Goal: Information Seeking & Learning: Compare options

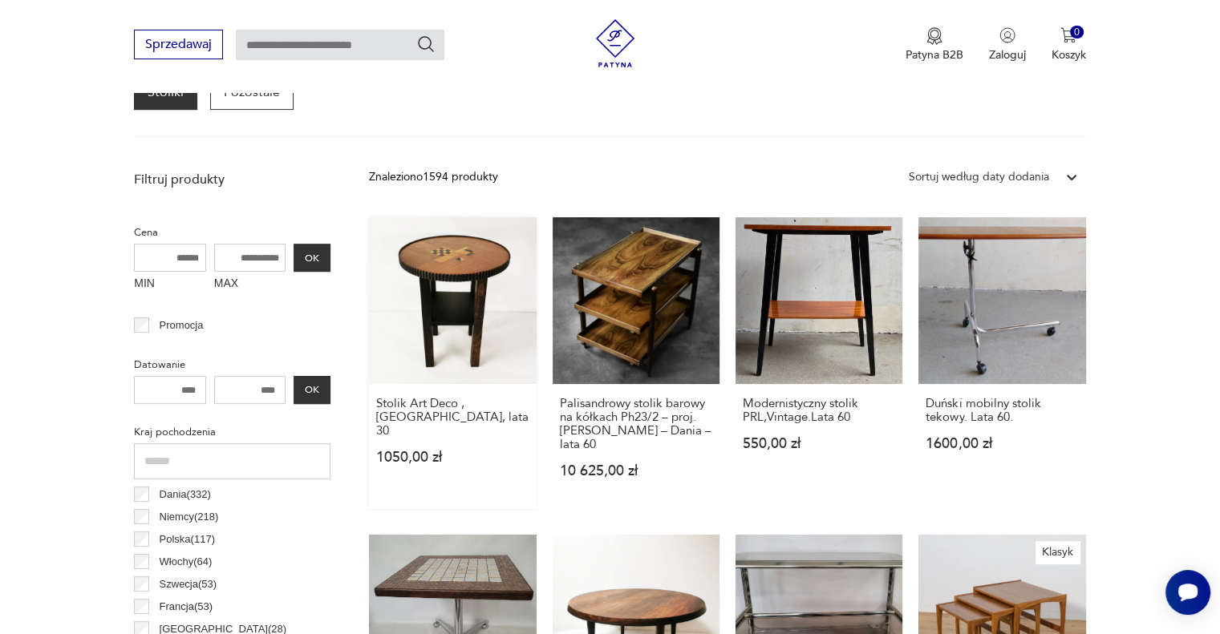
click at [466, 259] on link "Stolik Art Deco , [DEMOGRAPHIC_DATA], lata 30 1050,00 zł" at bounding box center [452, 363] width 167 height 292
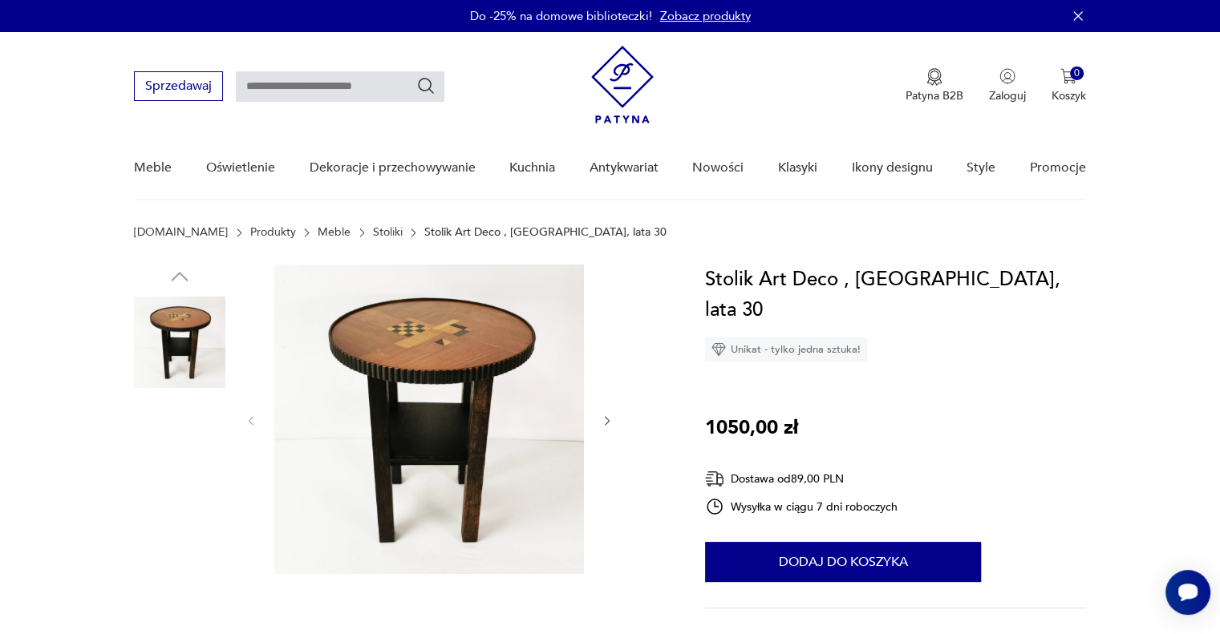
click at [201, 461] on img at bounding box center [179, 444] width 91 height 91
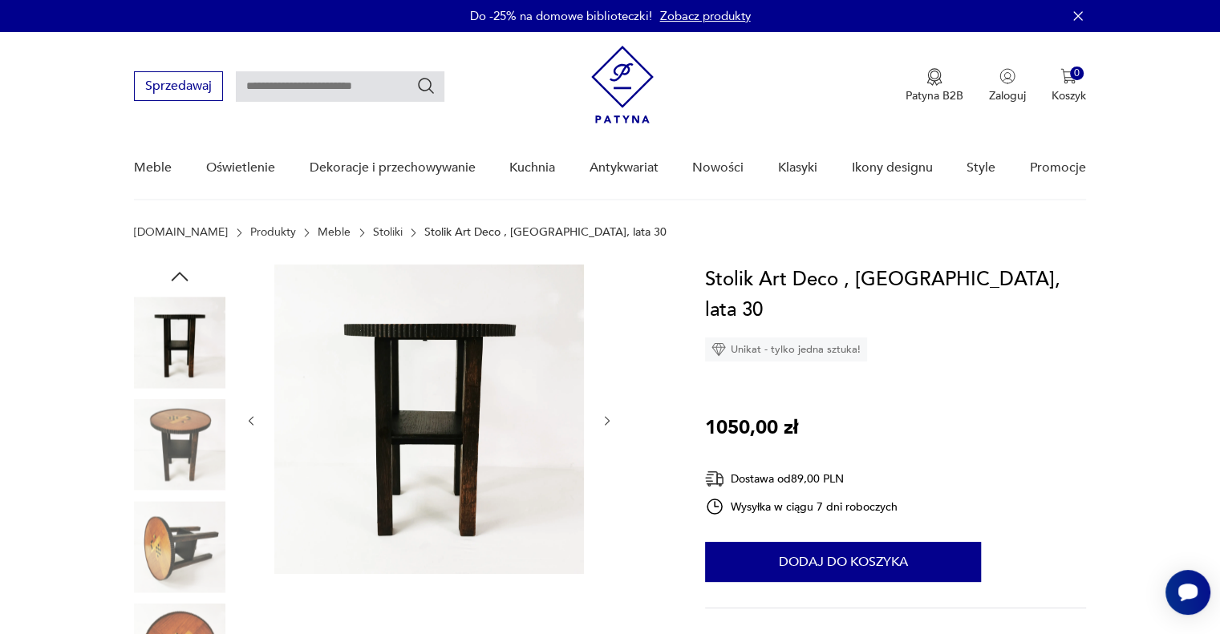
click at [185, 483] on img at bounding box center [179, 444] width 91 height 91
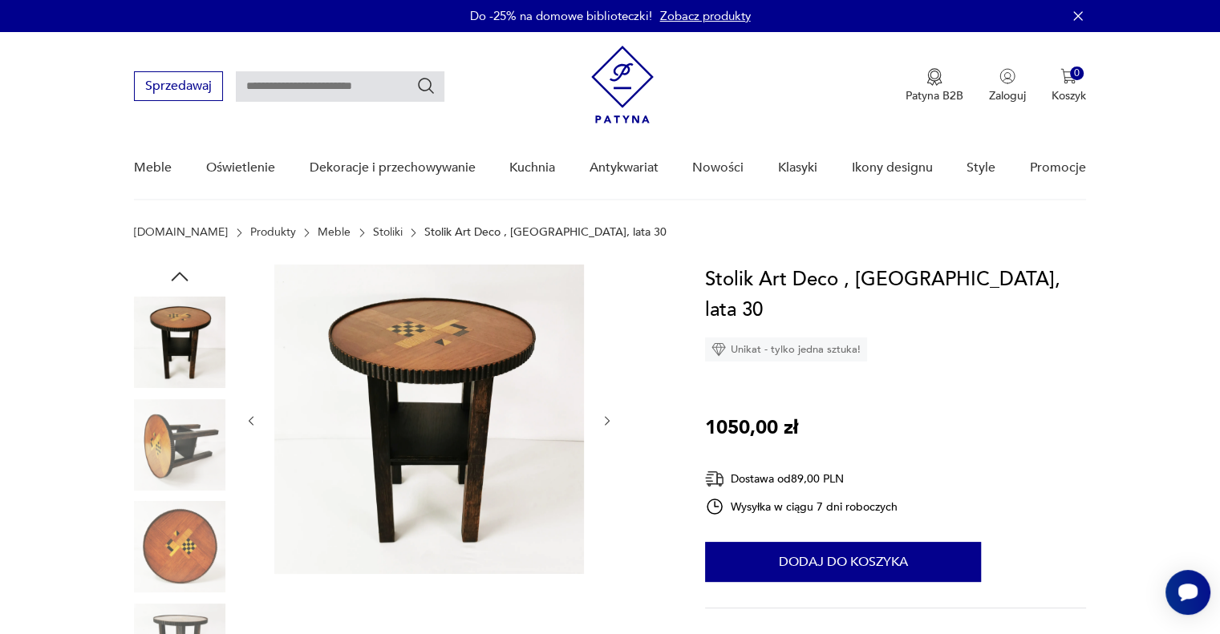
click at [171, 522] on img at bounding box center [179, 546] width 91 height 91
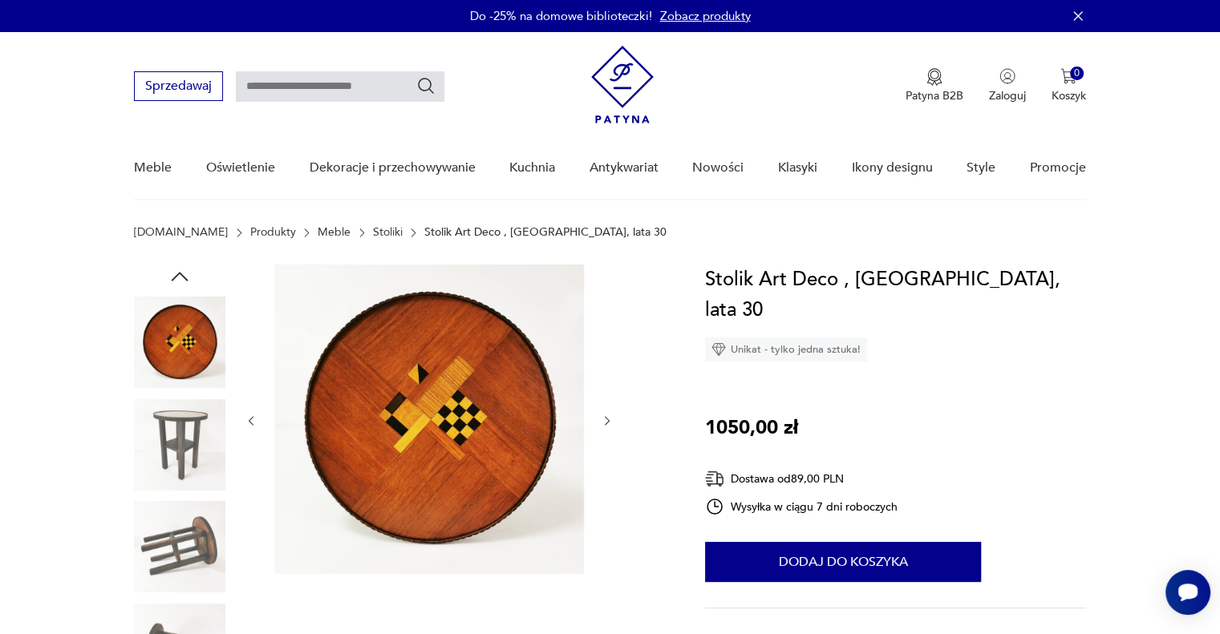
click at [182, 573] on img at bounding box center [179, 546] width 91 height 91
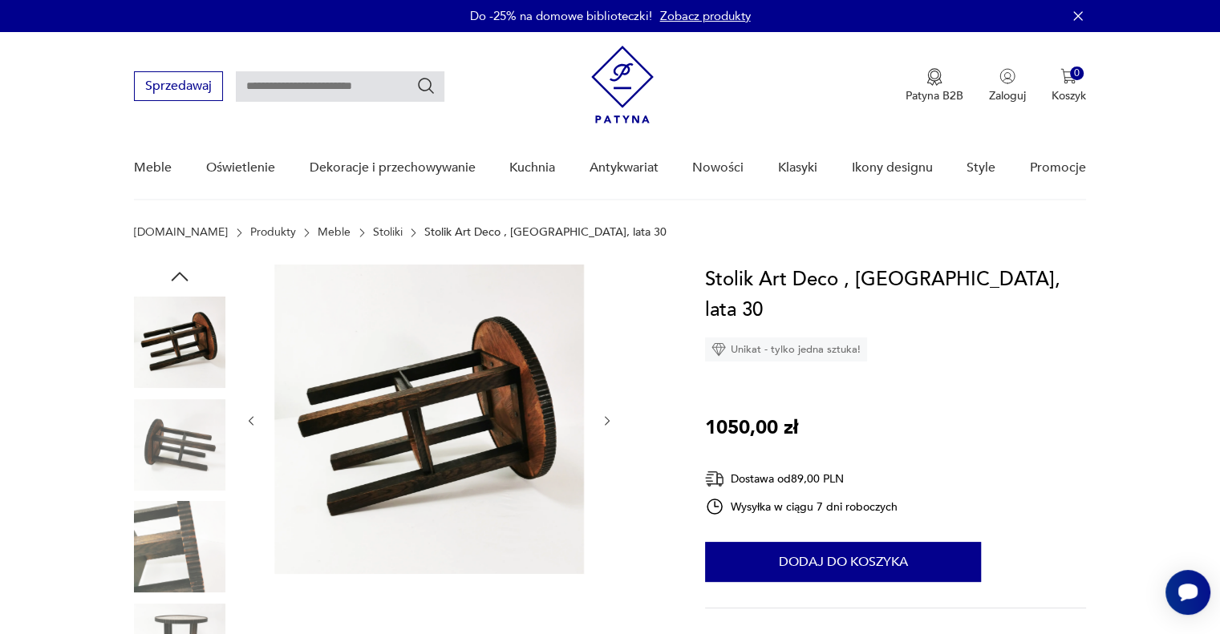
scroll to position [160, 0]
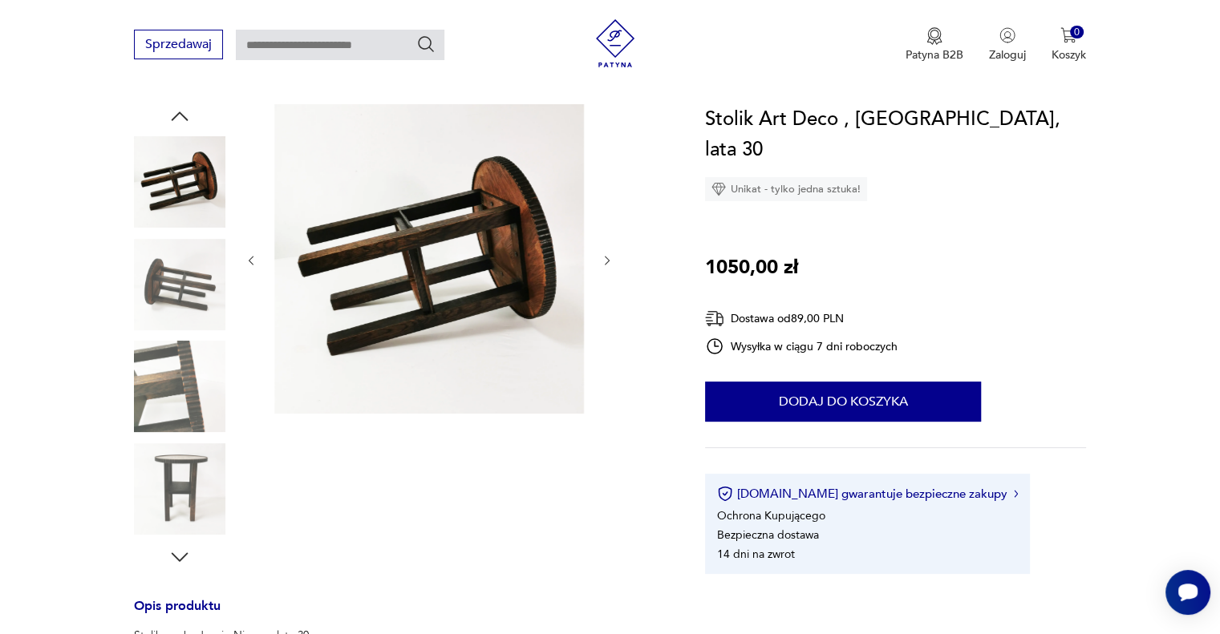
click at [179, 486] on img at bounding box center [179, 489] width 91 height 91
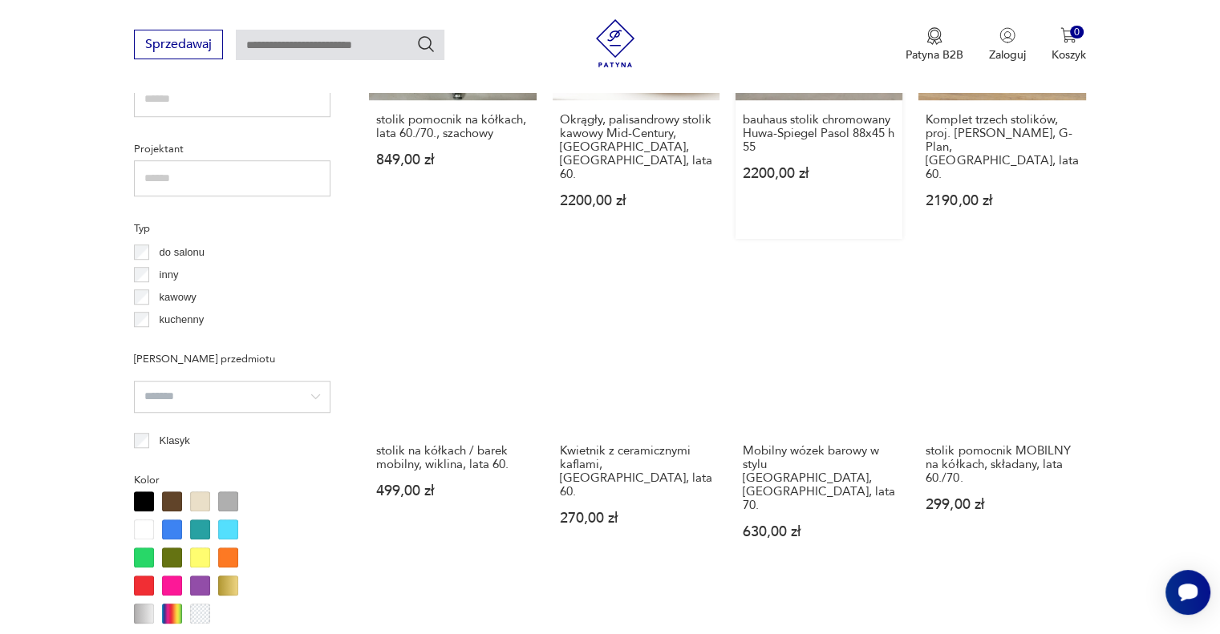
scroll to position [1146, 0]
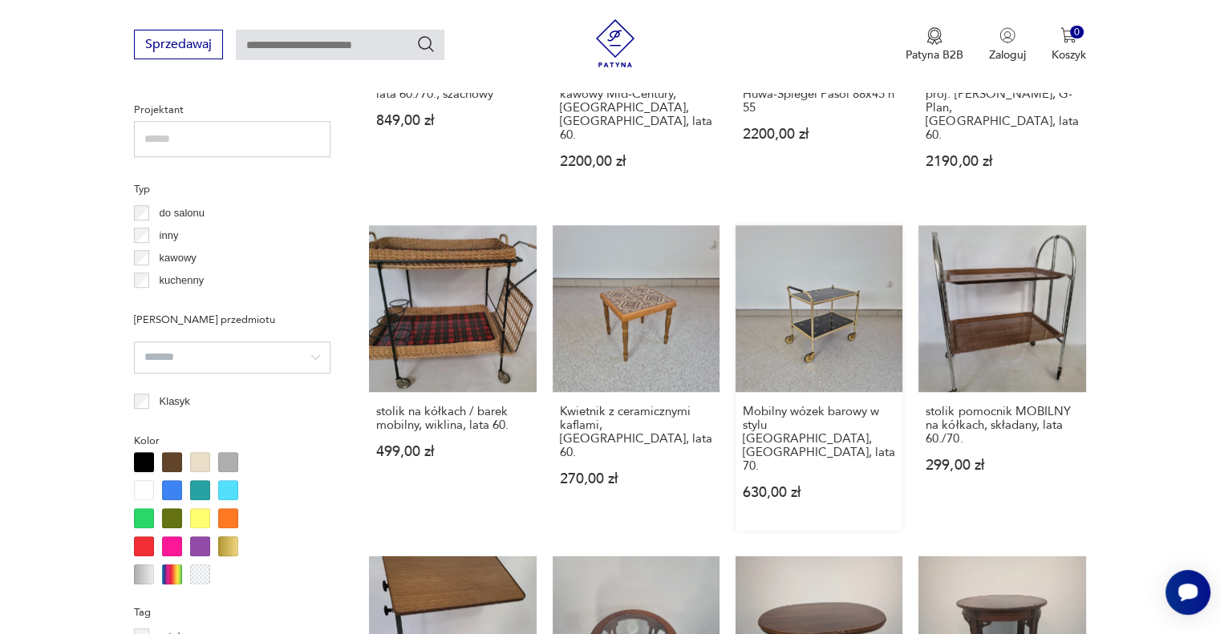
click at [834, 300] on link "Mobilny wózek barowy w stylu [GEOGRAPHIC_DATA], [GEOGRAPHIC_DATA], lata 70. 630…" at bounding box center [818, 378] width 167 height 306
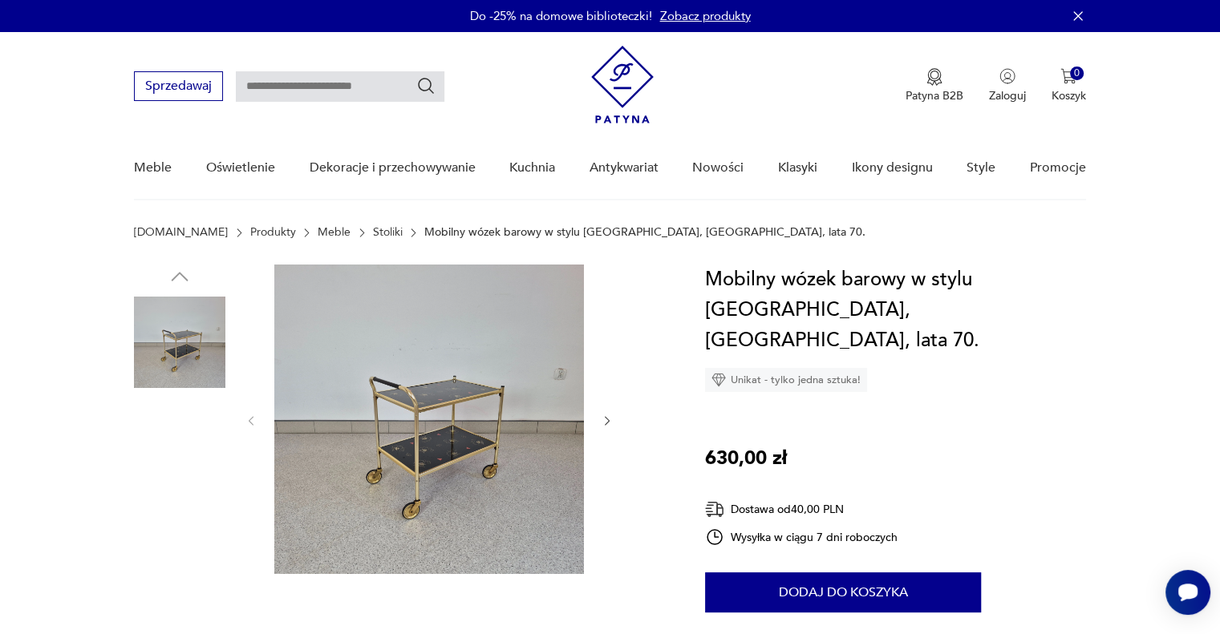
click at [215, 435] on img at bounding box center [179, 444] width 91 height 91
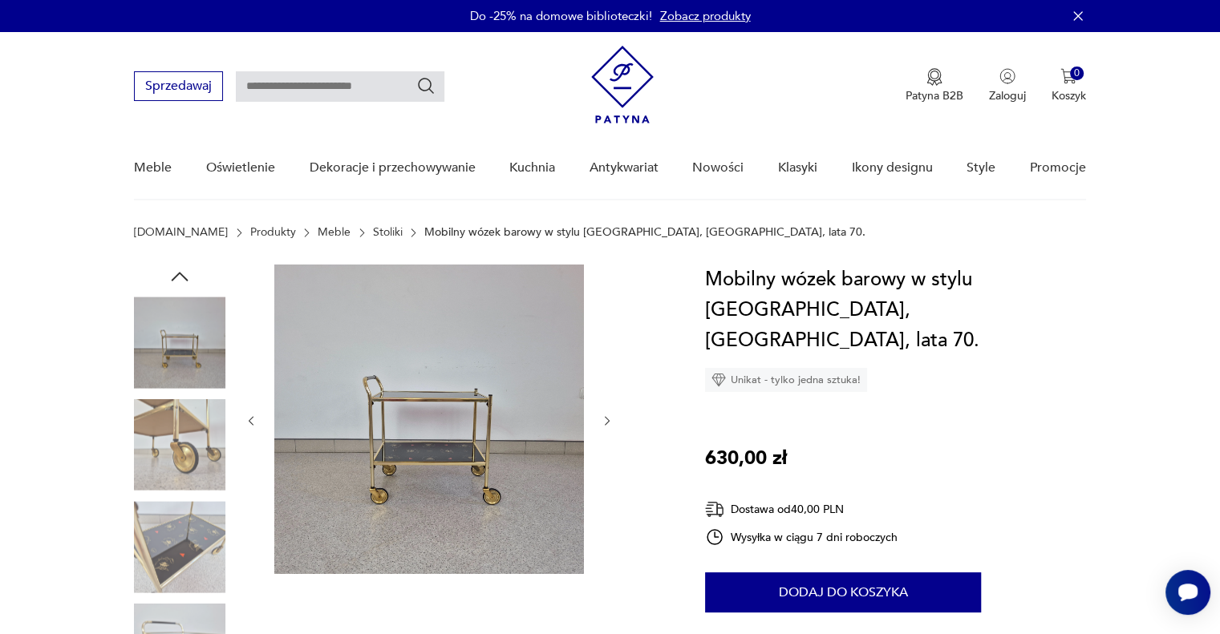
click at [175, 551] on img at bounding box center [179, 546] width 91 height 91
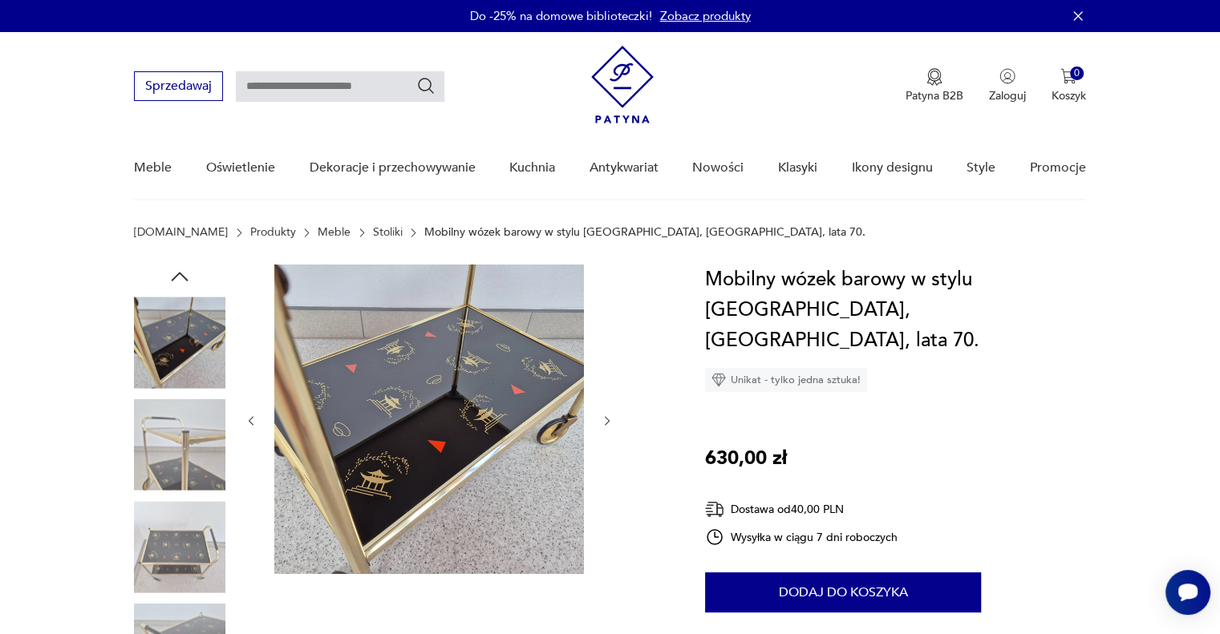
click at [476, 417] on img at bounding box center [429, 420] width 310 height 310
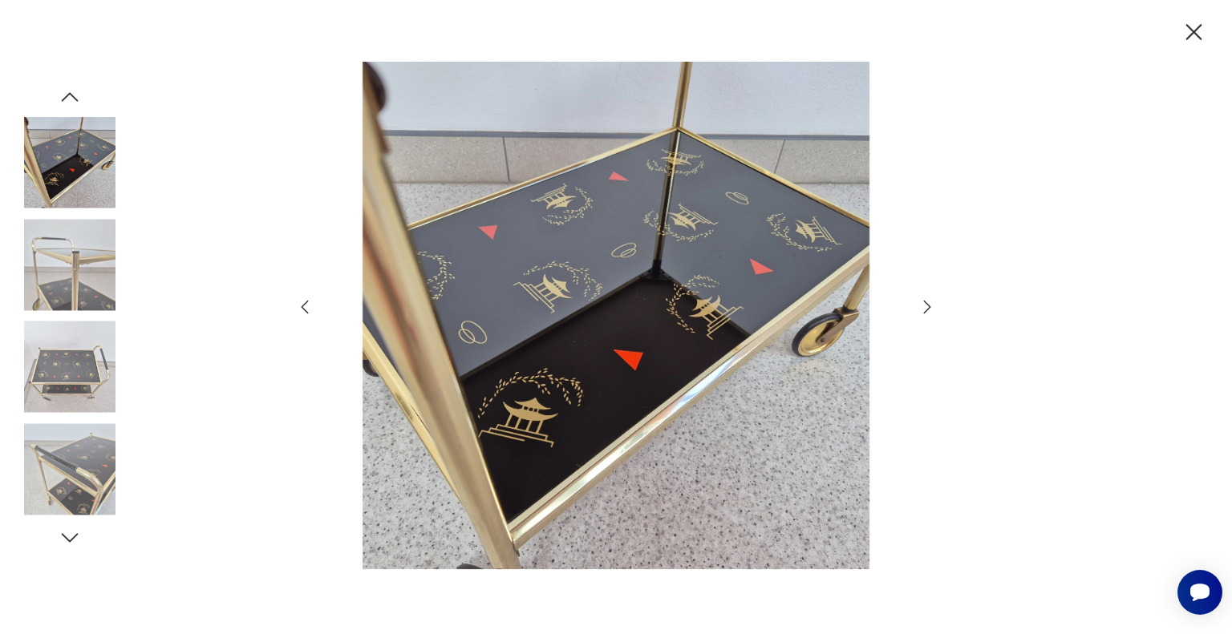
click at [929, 306] on icon "button" at bounding box center [927, 307] width 7 height 13
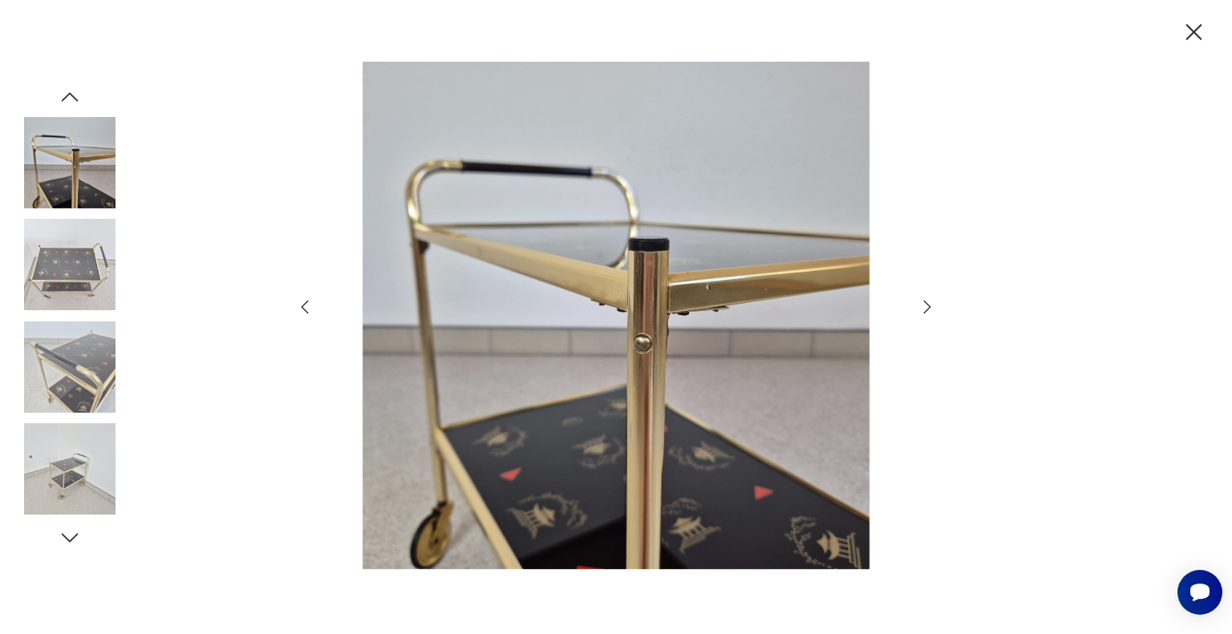
click at [929, 306] on icon "button" at bounding box center [927, 307] width 7 height 13
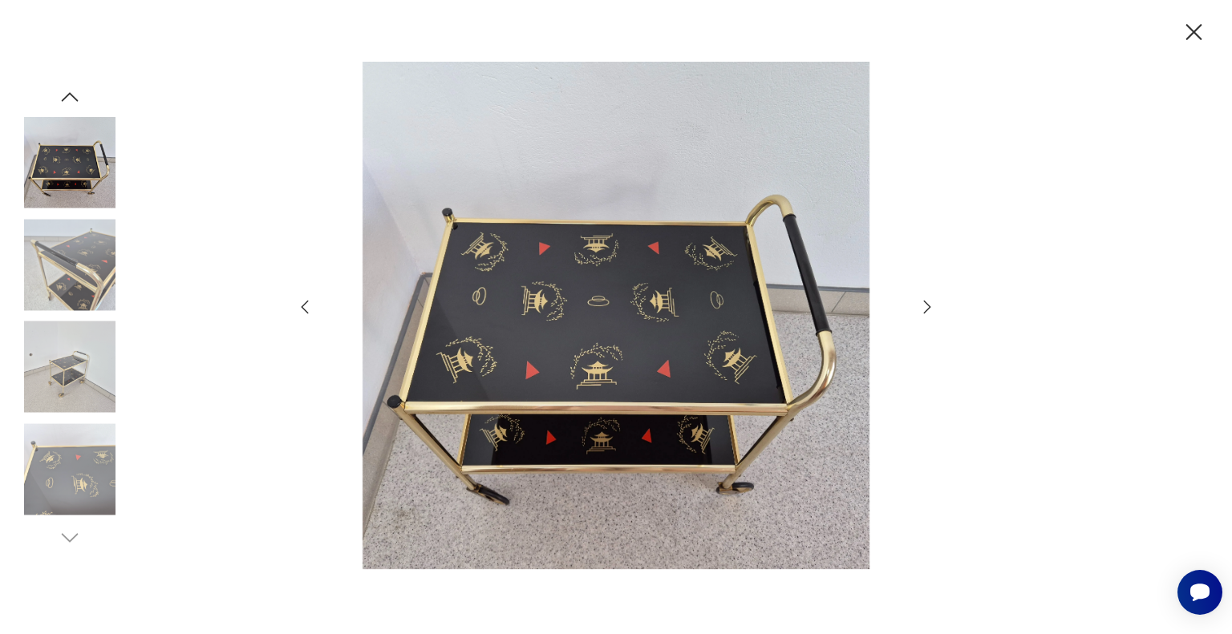
click at [929, 306] on icon "button" at bounding box center [927, 307] width 7 height 13
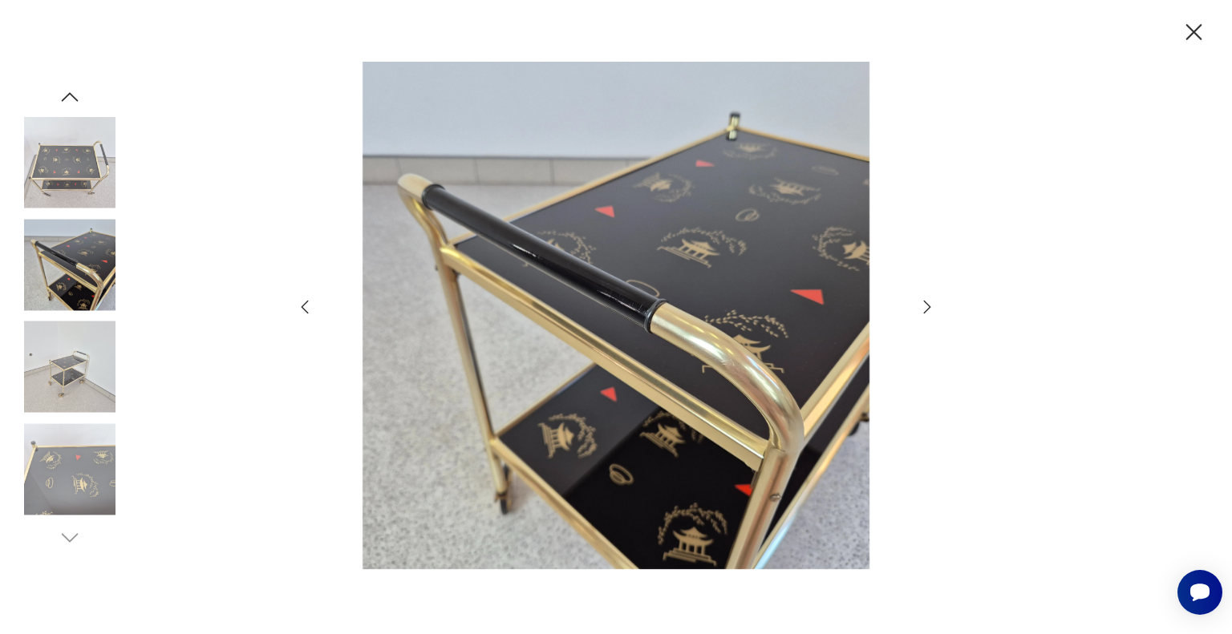
click at [1197, 30] on icon "button" at bounding box center [1194, 32] width 28 height 28
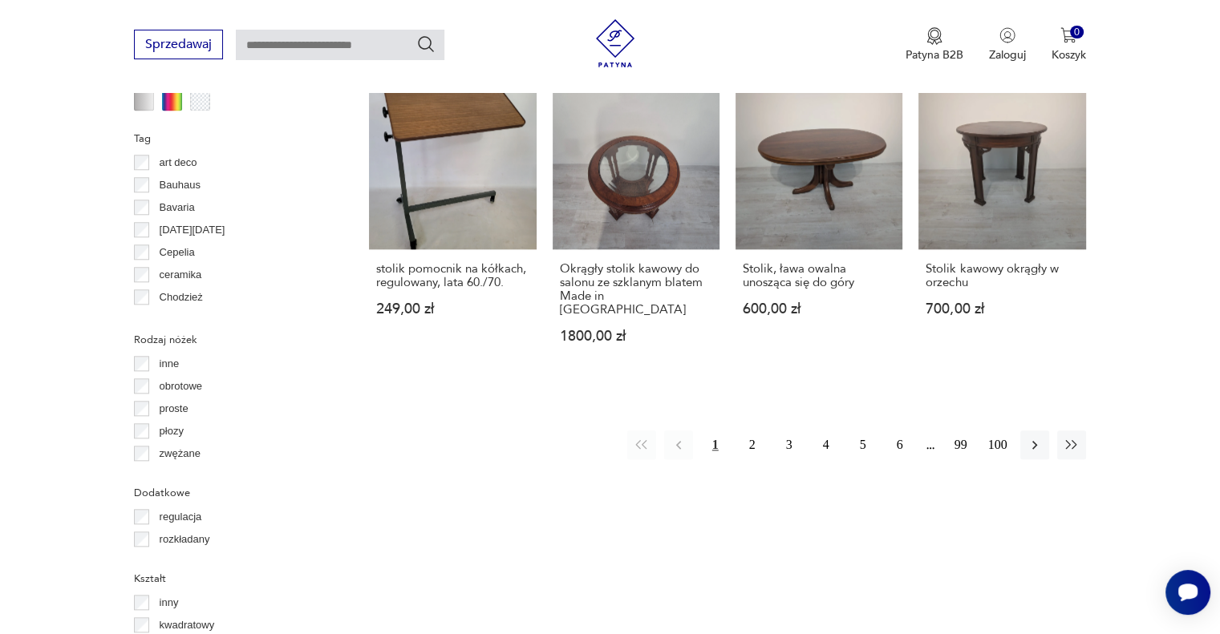
scroll to position [1391, 0]
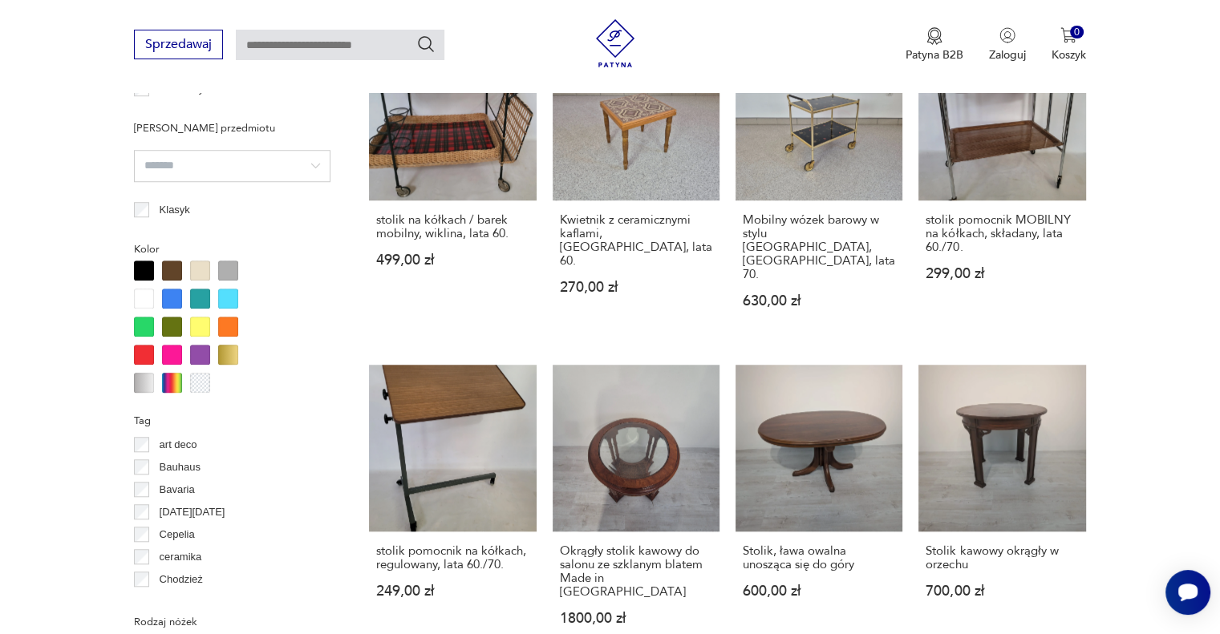
click at [143, 407] on div "Filtruj produkty Cena MIN MAX OK Promocja Datowanie OK Kraj pochodzenia Dania (…" at bounding box center [232, 424] width 196 height 2173
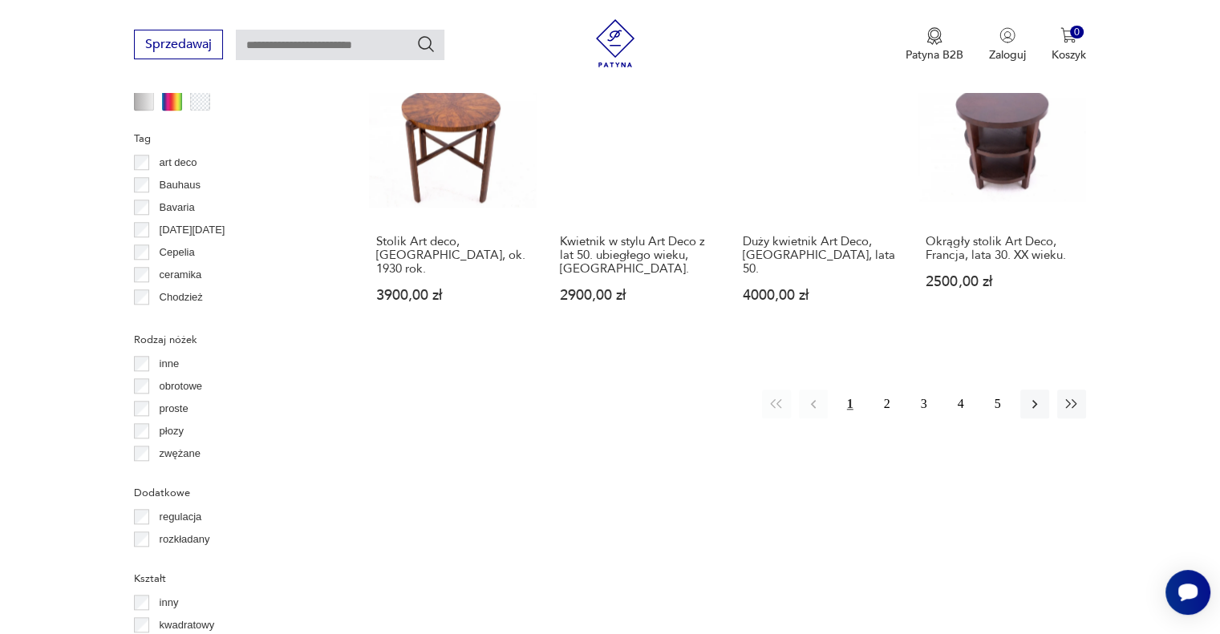
scroll to position [1628, 0]
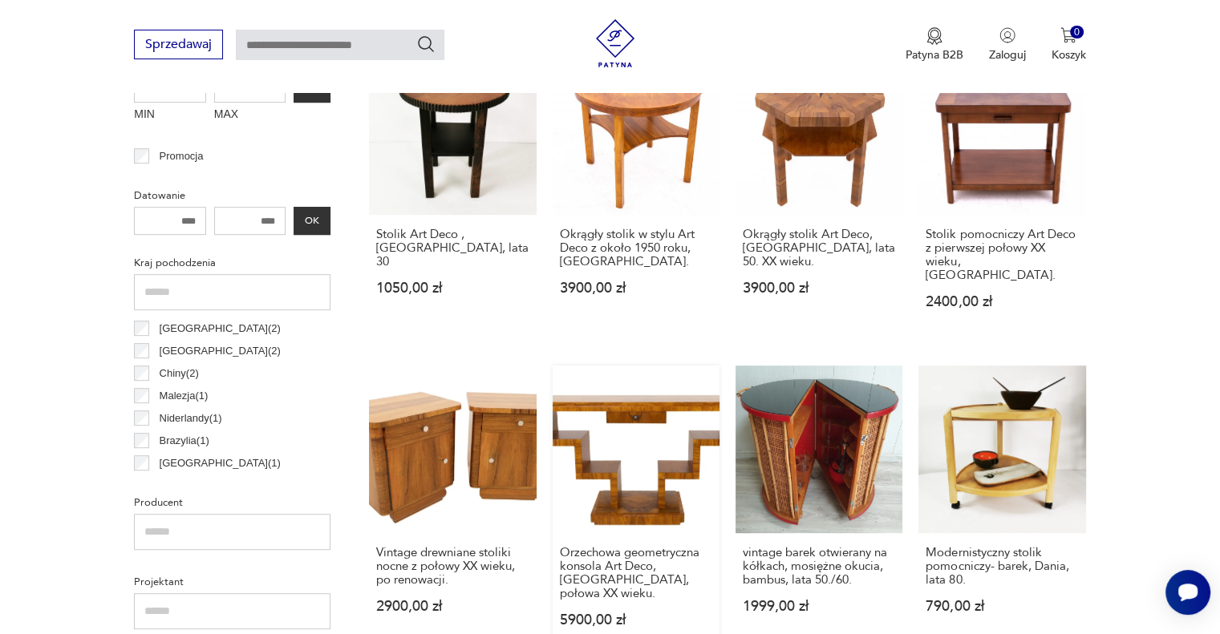
scroll to position [585, 0]
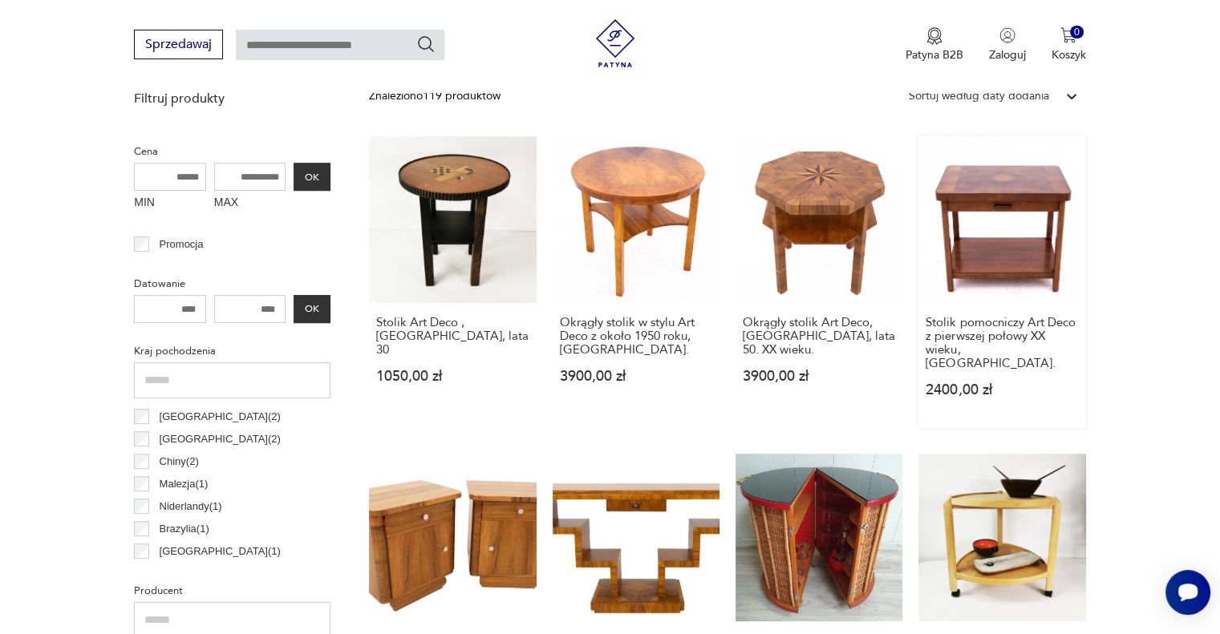
click at [1005, 235] on link "Stolik pomocniczy Art Deco z pierwszej połowy XX wieku, [GEOGRAPHIC_DATA] 2400,…" at bounding box center [1001, 282] width 167 height 292
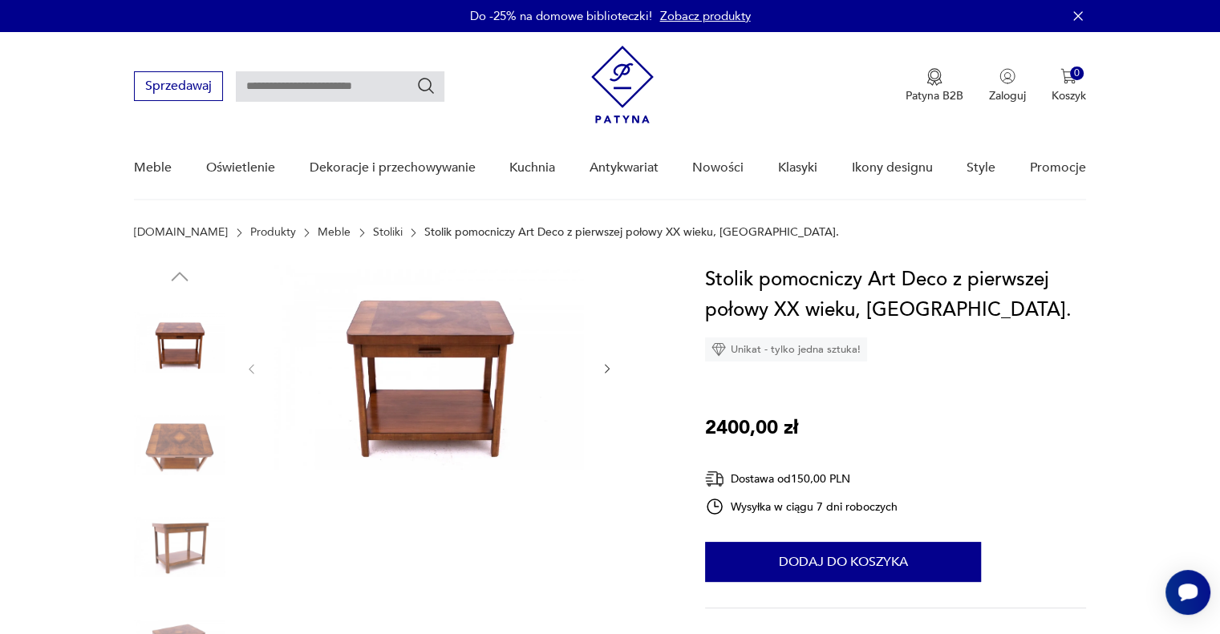
click at [164, 435] on img at bounding box center [179, 444] width 91 height 91
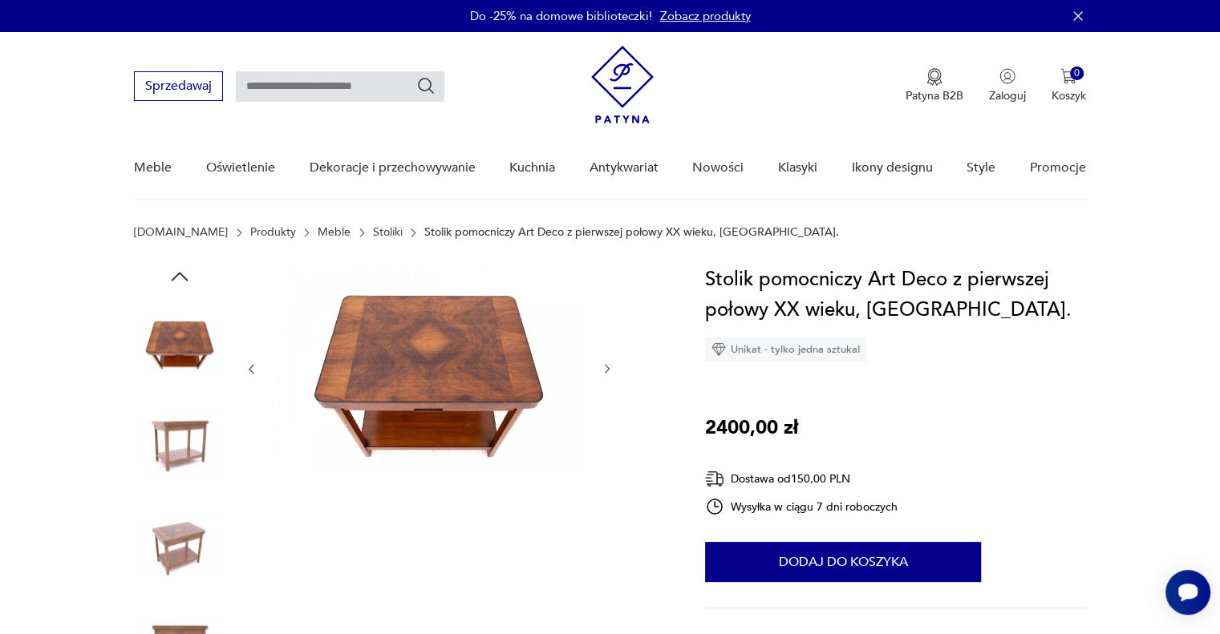
click at [168, 522] on img at bounding box center [179, 546] width 91 height 91
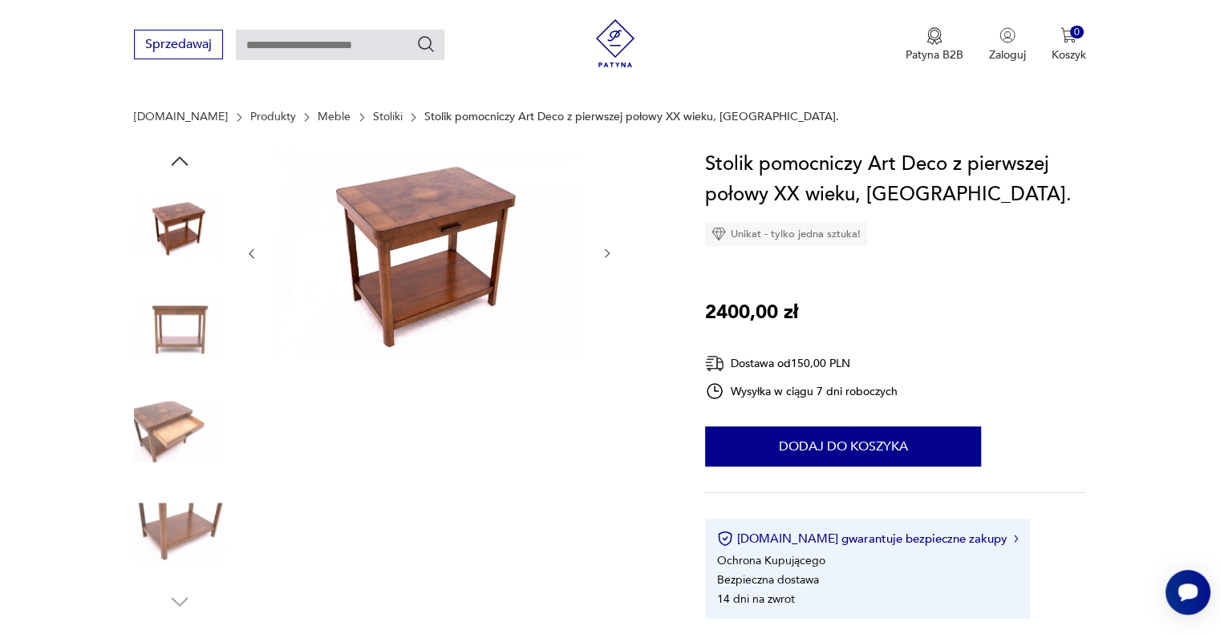
scroll to position [160, 0]
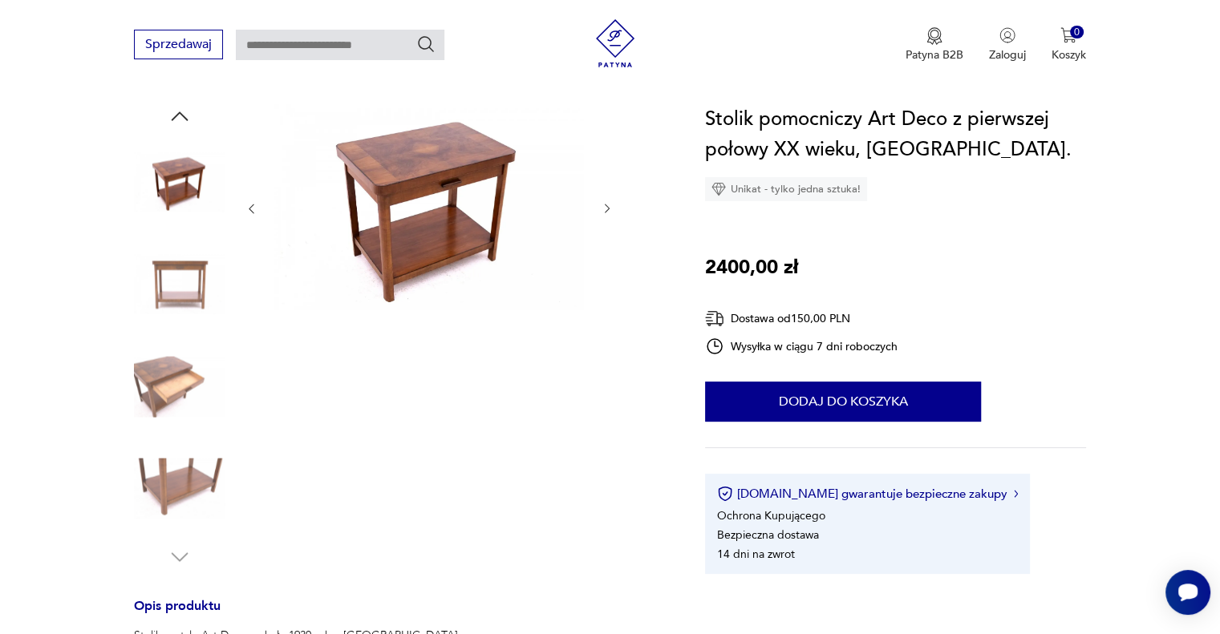
click at [607, 208] on icon "button" at bounding box center [608, 209] width 14 height 14
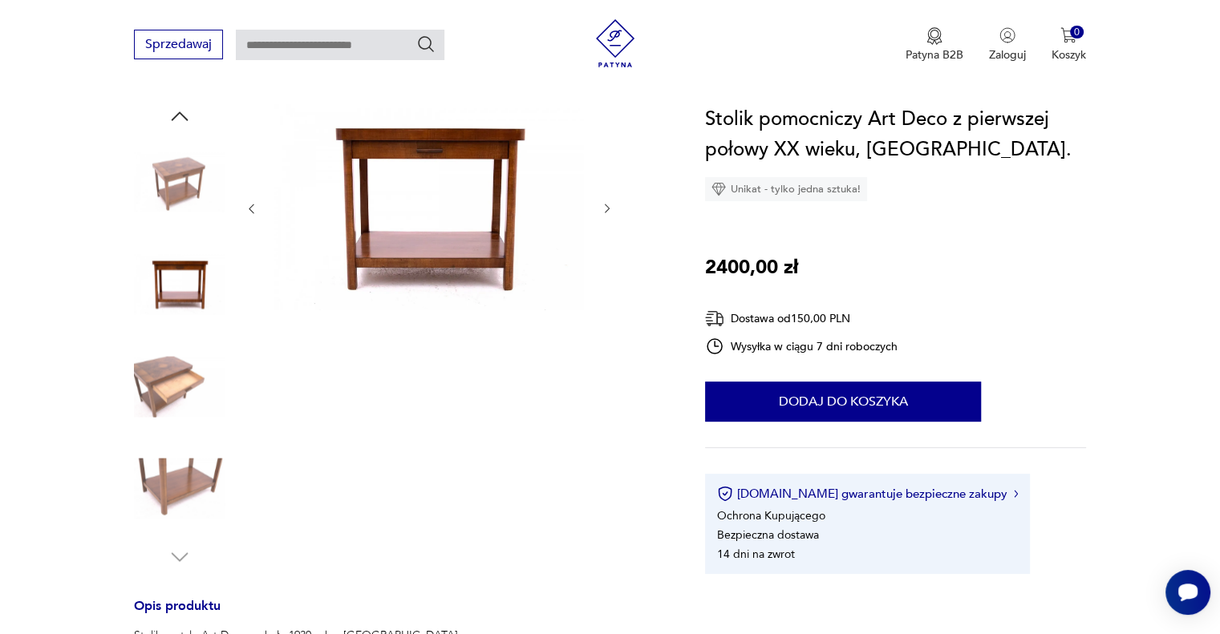
click at [607, 208] on icon "button" at bounding box center [608, 209] width 14 height 14
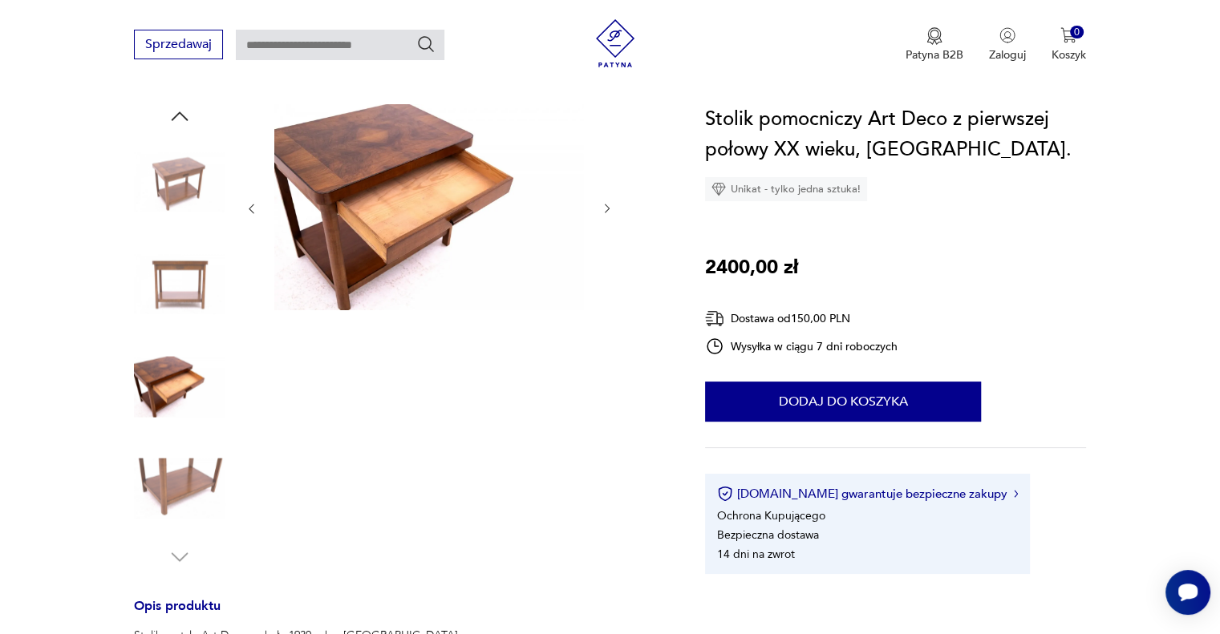
click at [160, 492] on img at bounding box center [179, 489] width 91 height 91
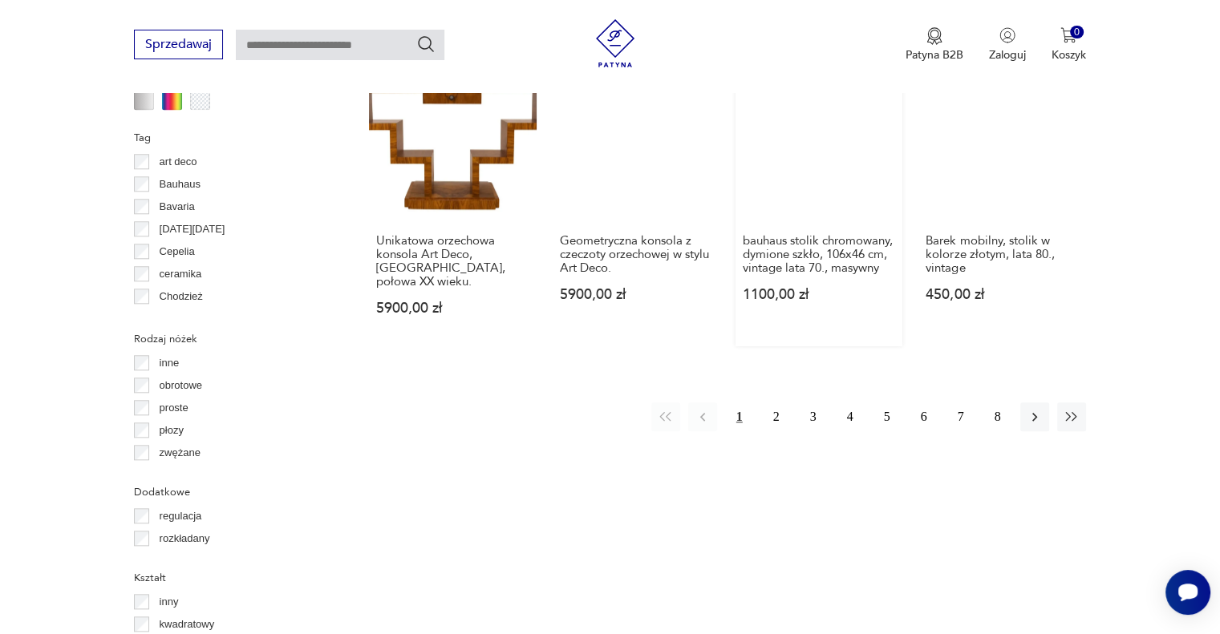
scroll to position [1626, 0]
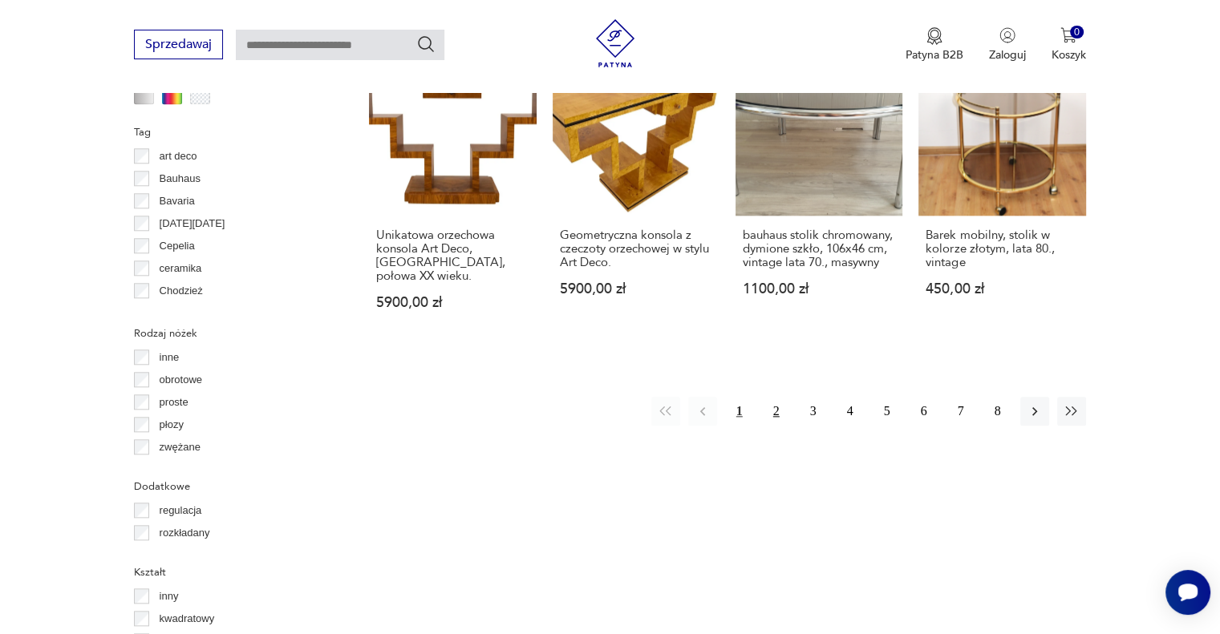
click at [782, 397] on button "2" at bounding box center [776, 411] width 29 height 29
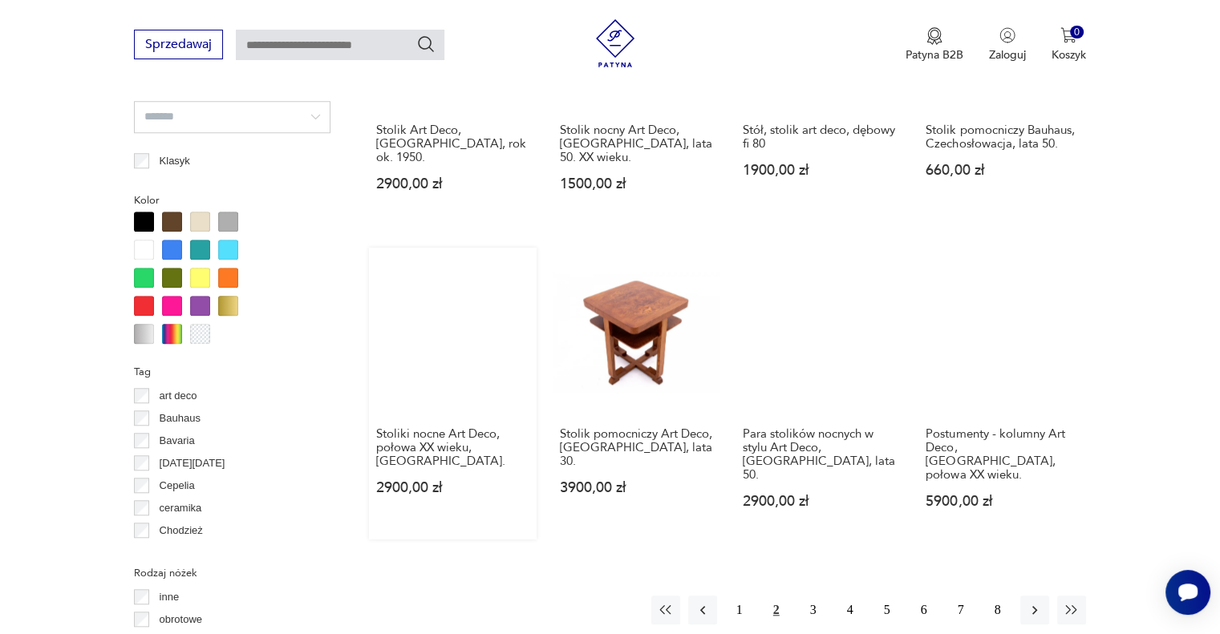
scroll to position [1387, 0]
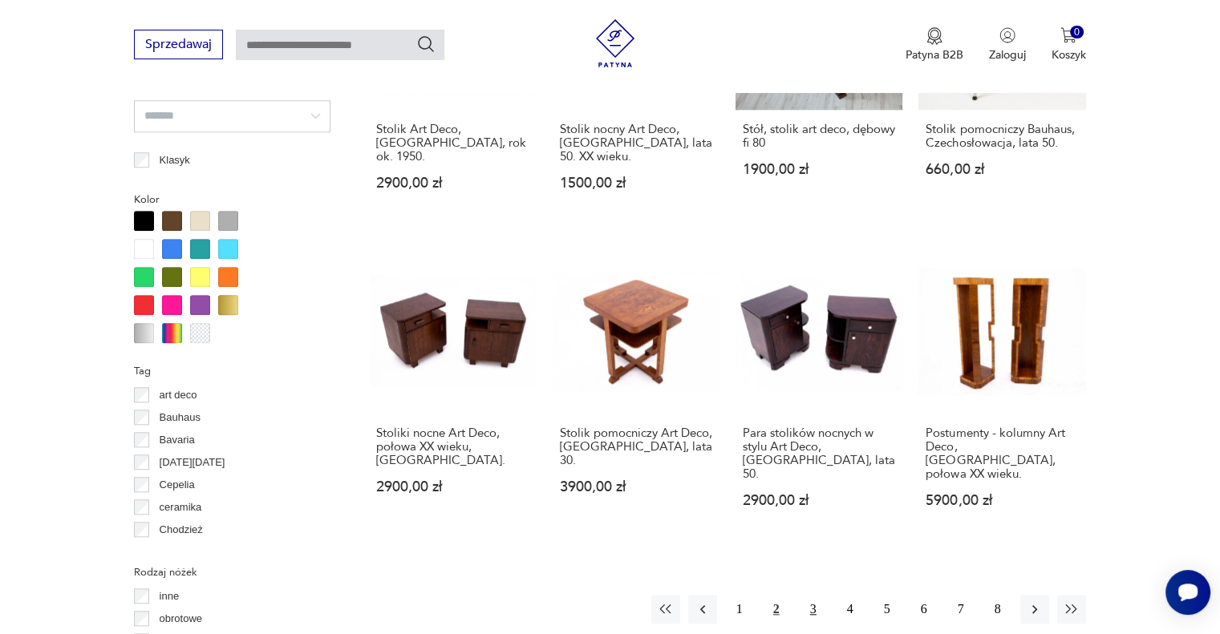
click at [809, 595] on button "3" at bounding box center [813, 609] width 29 height 29
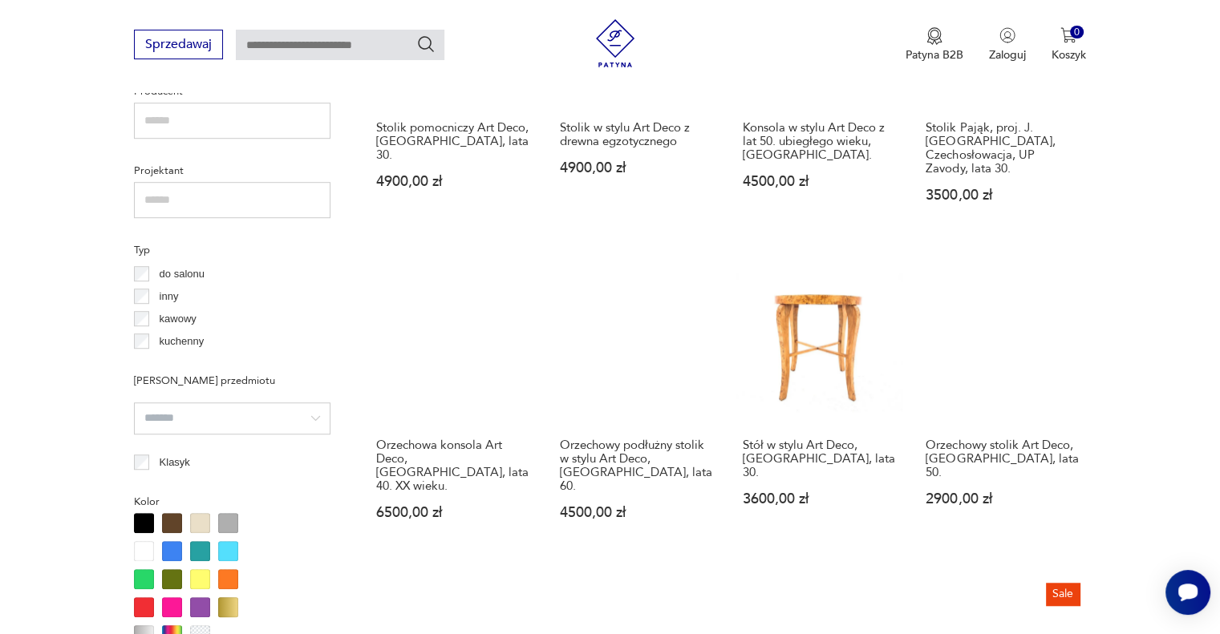
scroll to position [986, 0]
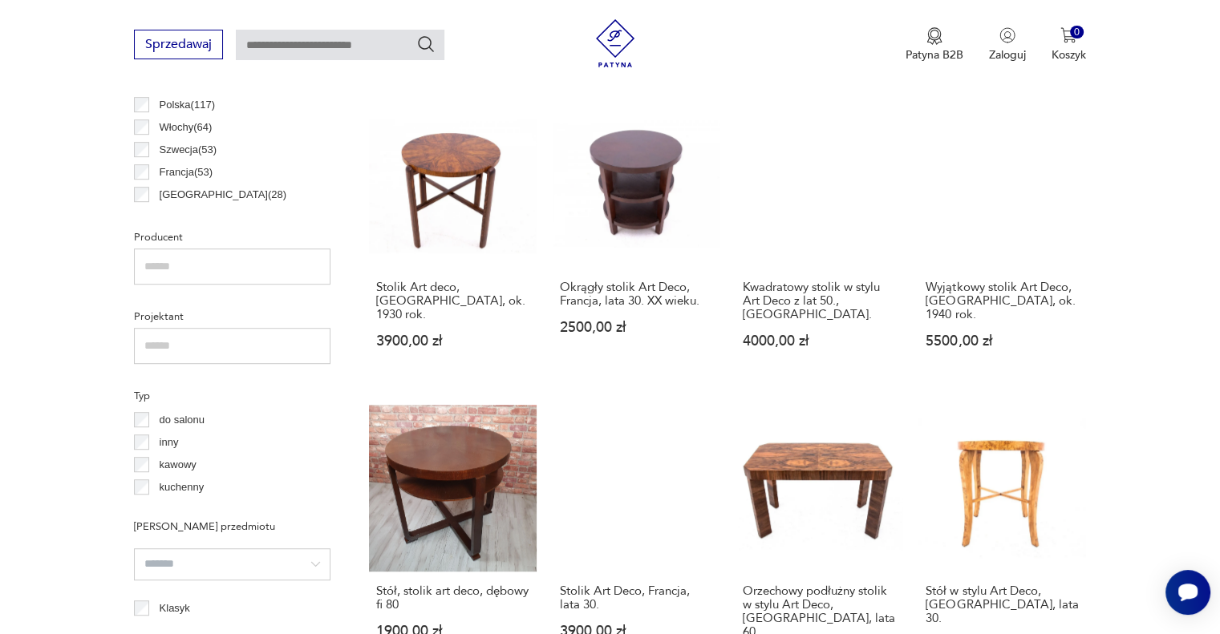
scroll to position [986, 0]
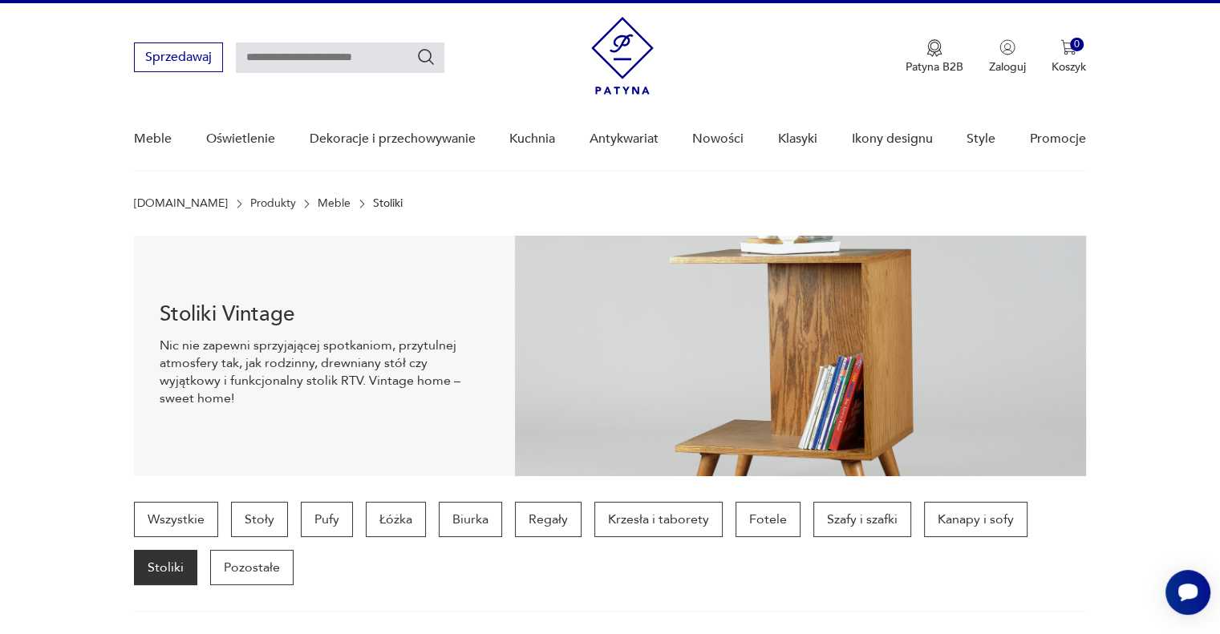
scroll to position [24, 0]
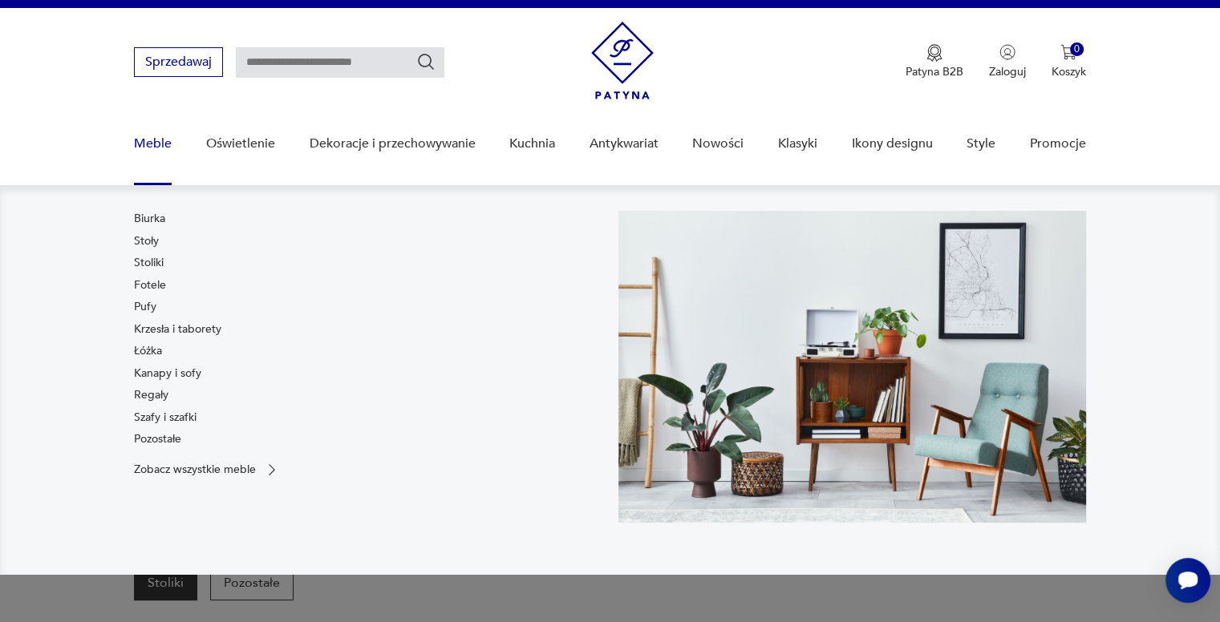
click at [160, 140] on link "Meble" at bounding box center [153, 144] width 38 height 62
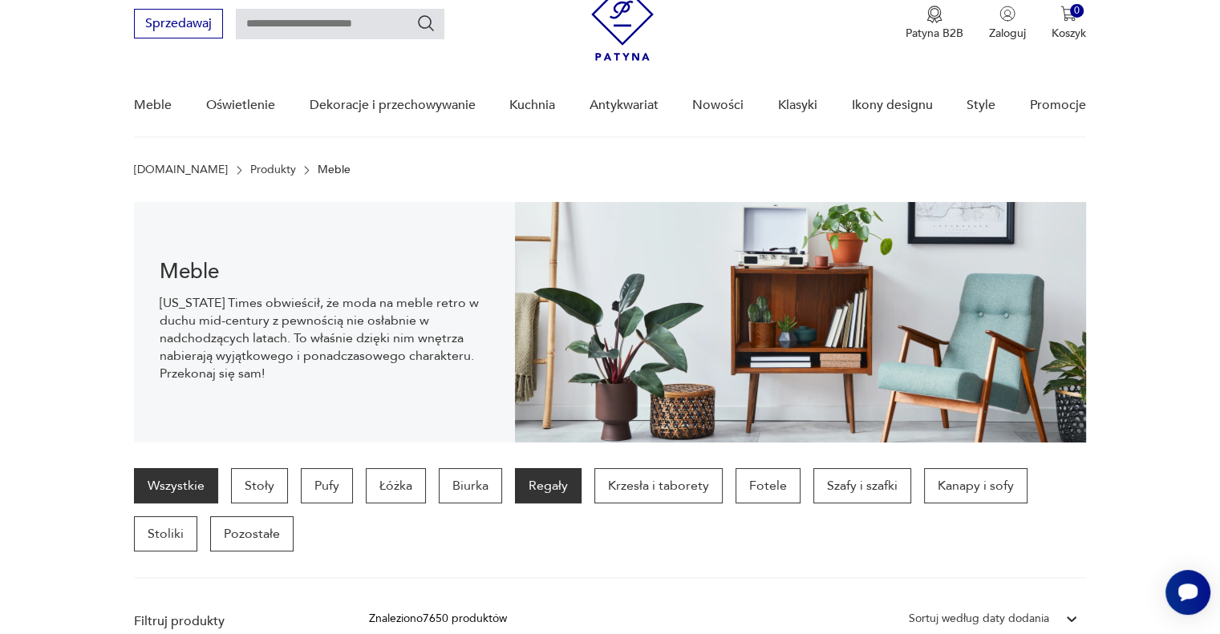
scroll to position [80, 0]
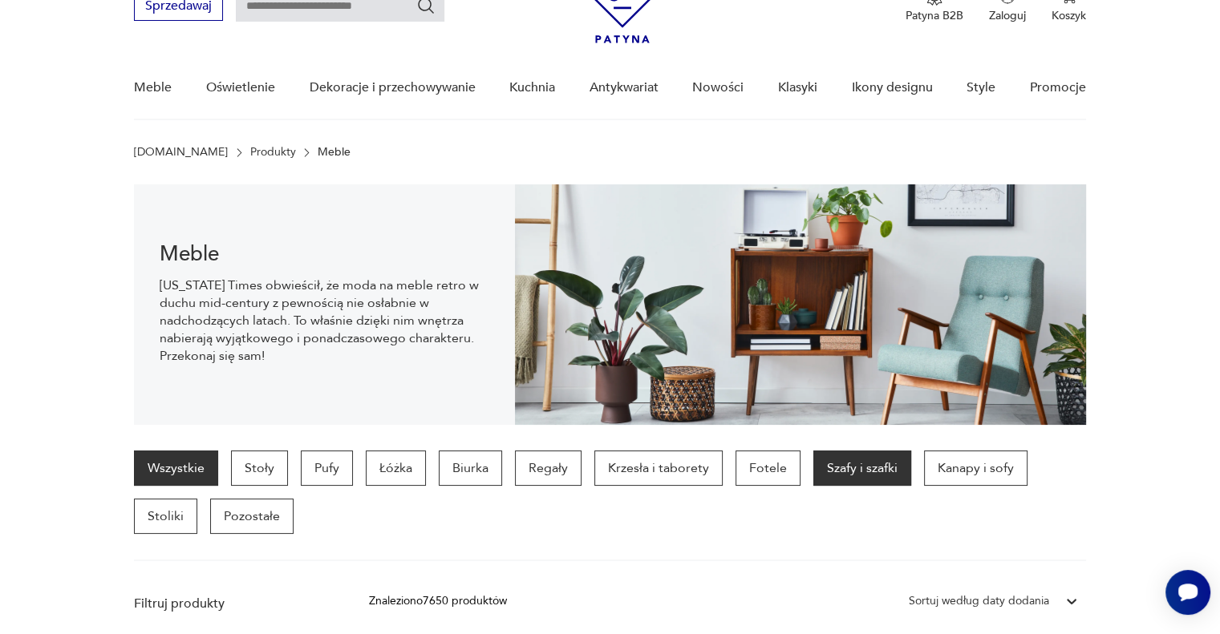
click at [869, 469] on p "Szafy i szafki" at bounding box center [862, 468] width 98 height 35
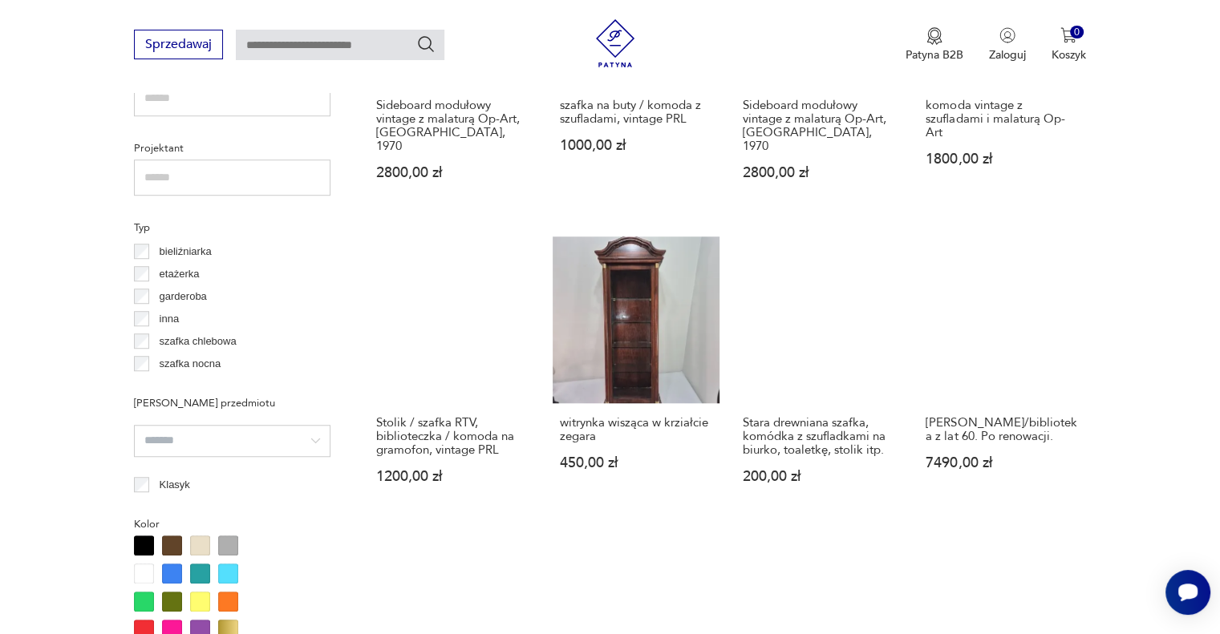
scroll to position [986, 0]
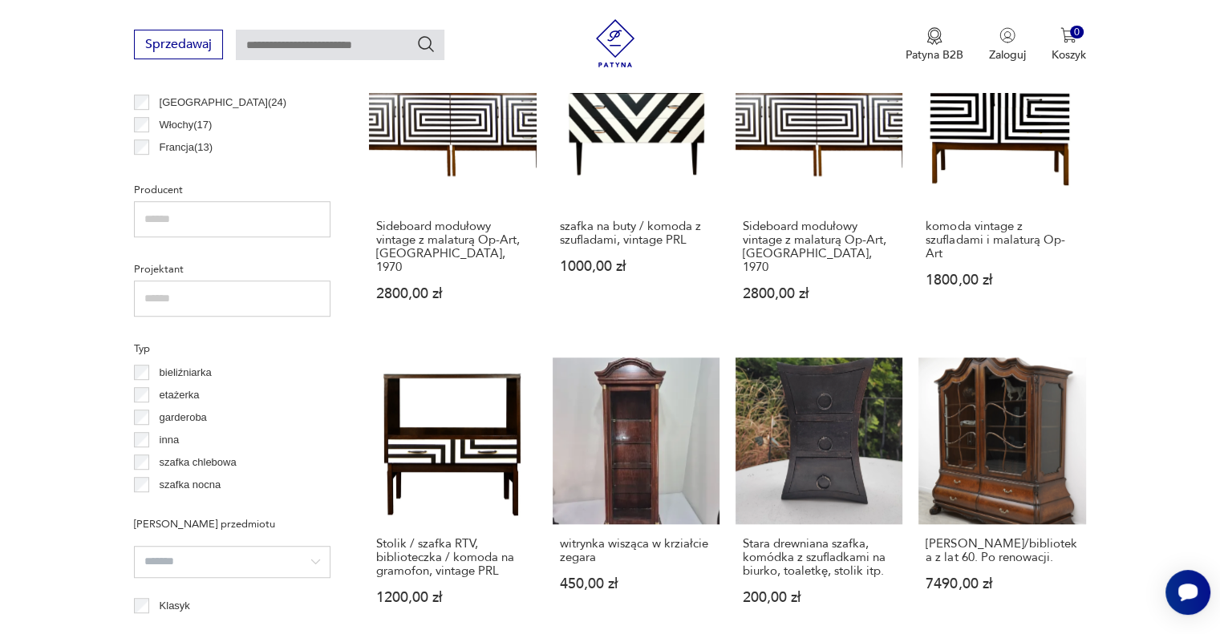
click at [153, 484] on label "szafka nocna" at bounding box center [184, 485] width 71 height 22
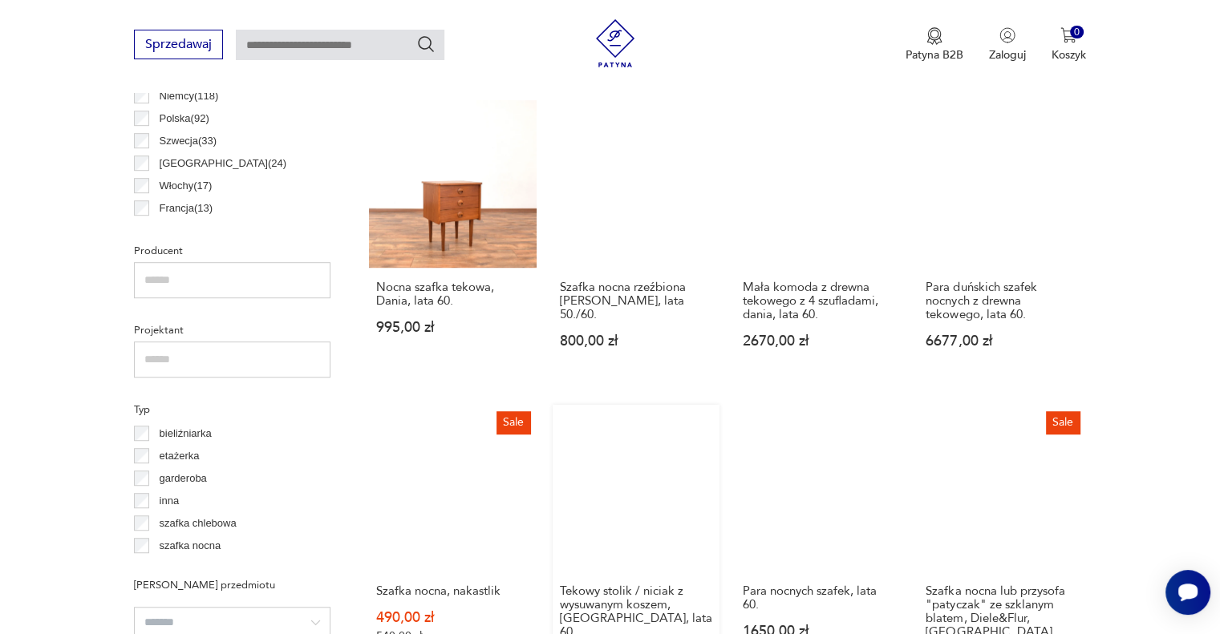
scroll to position [1147, 0]
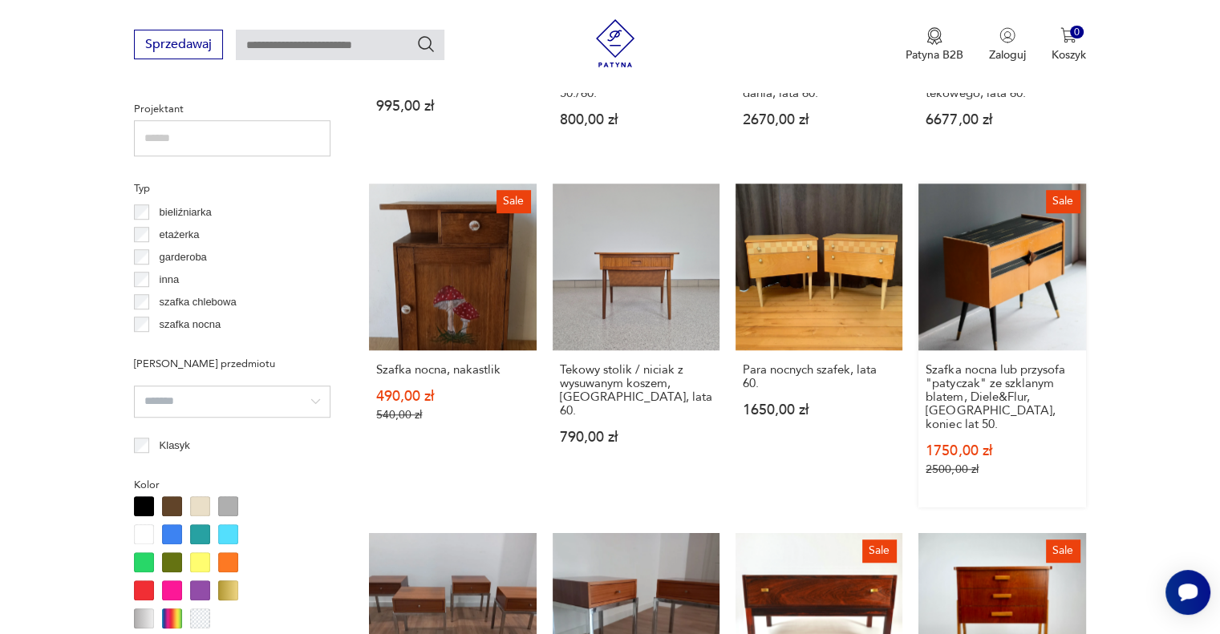
click at [978, 293] on link "Sale Szafka nocna lub przysofa "patyczak" ze szklanym blatem, Diele&Flur, [GEOG…" at bounding box center [1001, 346] width 167 height 324
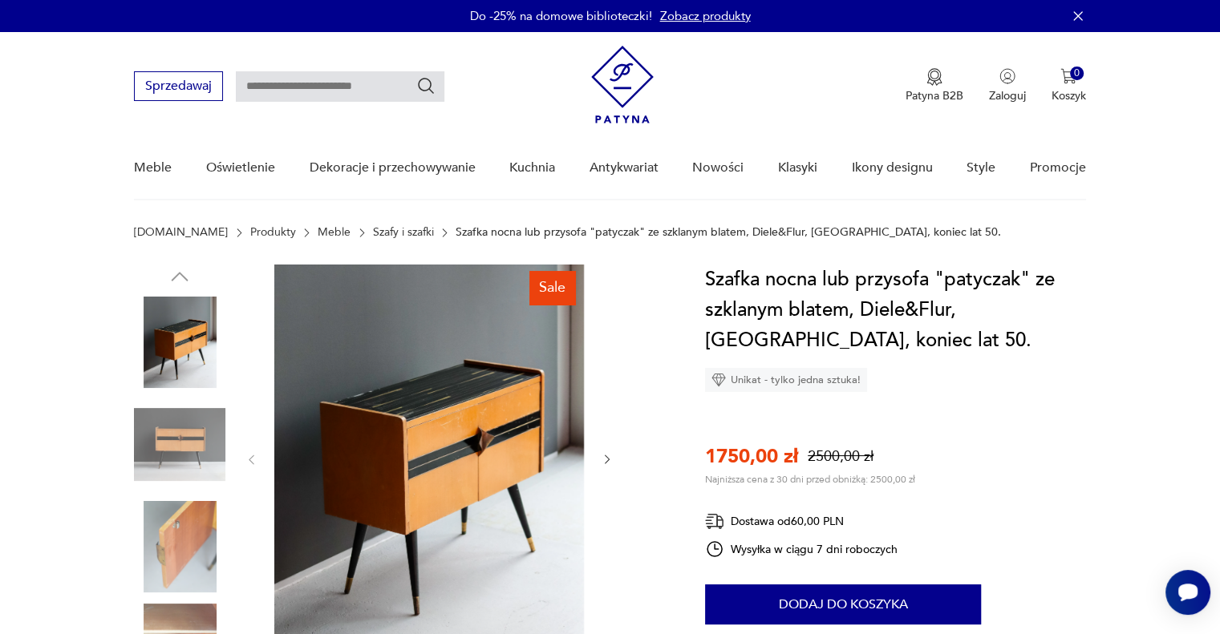
click at [606, 460] on icon "button" at bounding box center [608, 460] width 14 height 14
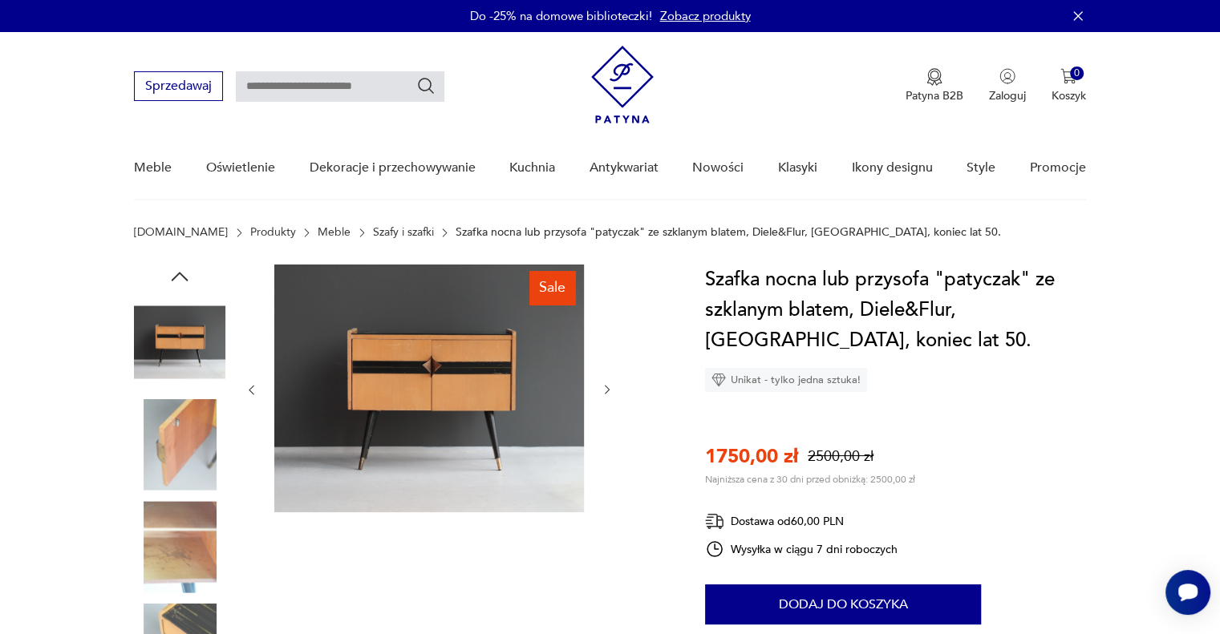
click at [606, 460] on div at bounding box center [429, 390] width 369 height 251
click at [605, 392] on icon "button" at bounding box center [608, 390] width 14 height 14
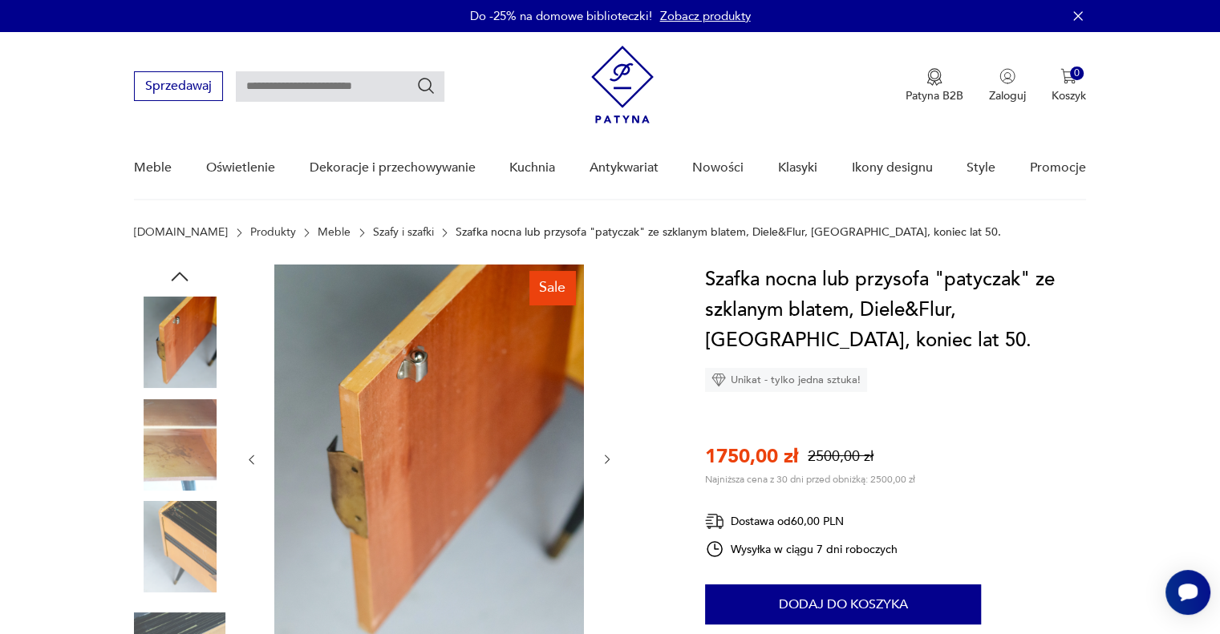
click at [605, 392] on div at bounding box center [429, 460] width 369 height 391
click at [156, 323] on img at bounding box center [179, 342] width 91 height 91
click at [170, 456] on img at bounding box center [179, 444] width 91 height 91
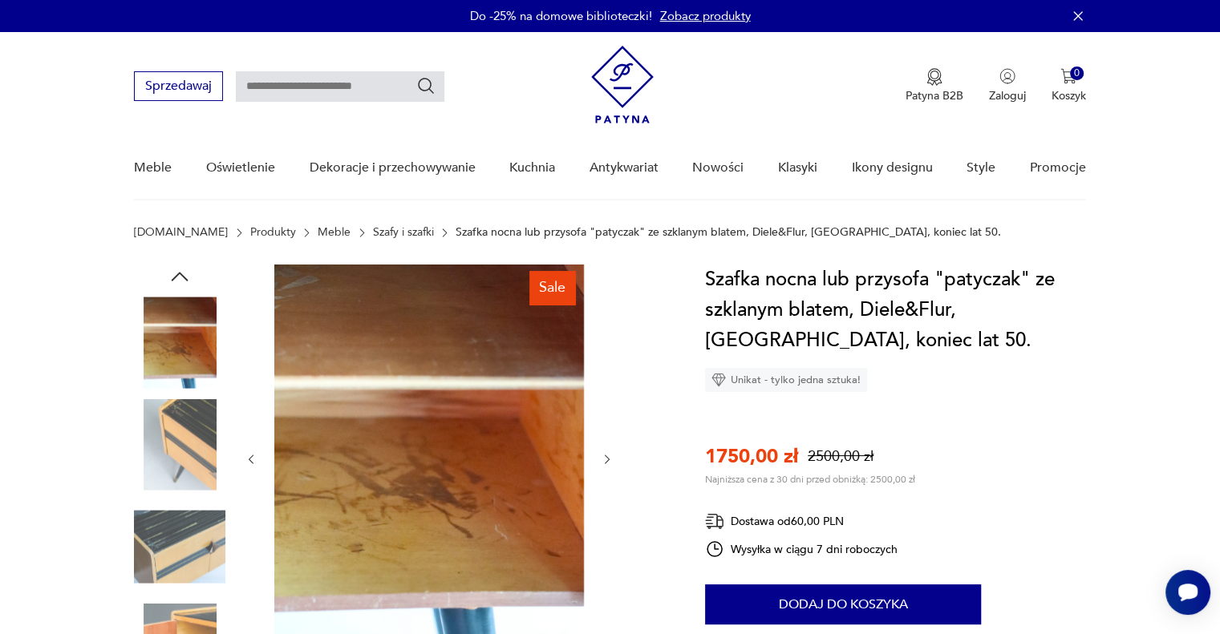
click at [180, 391] on div at bounding box center [179, 190] width 91 height 401
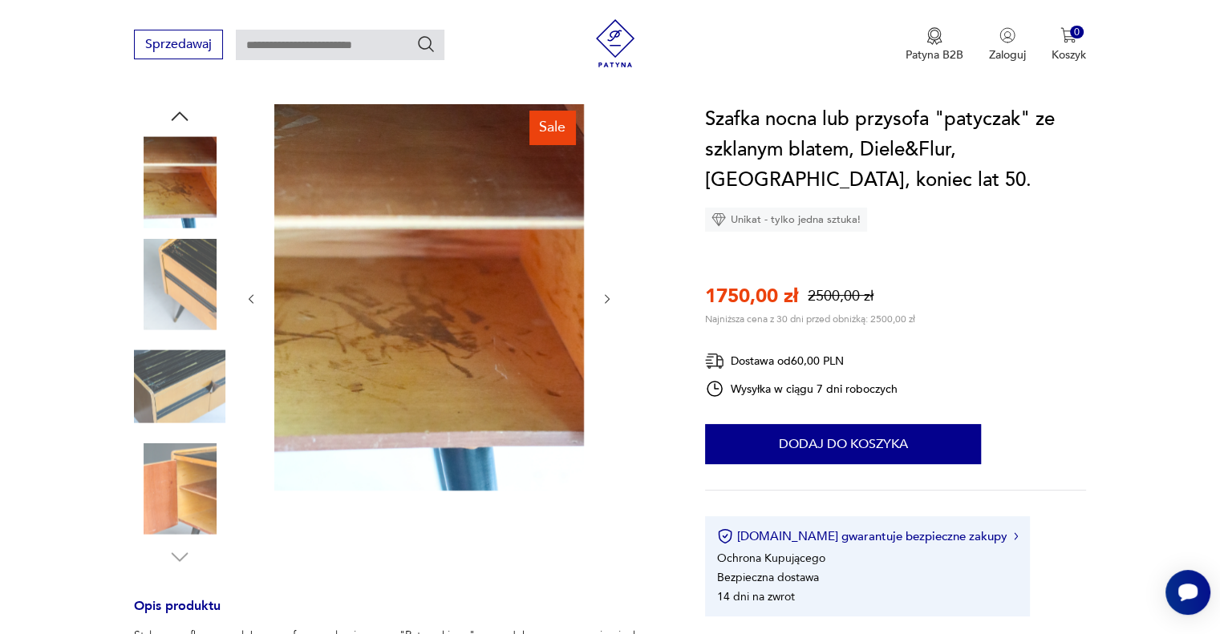
click at [187, 494] on img at bounding box center [179, 489] width 91 height 91
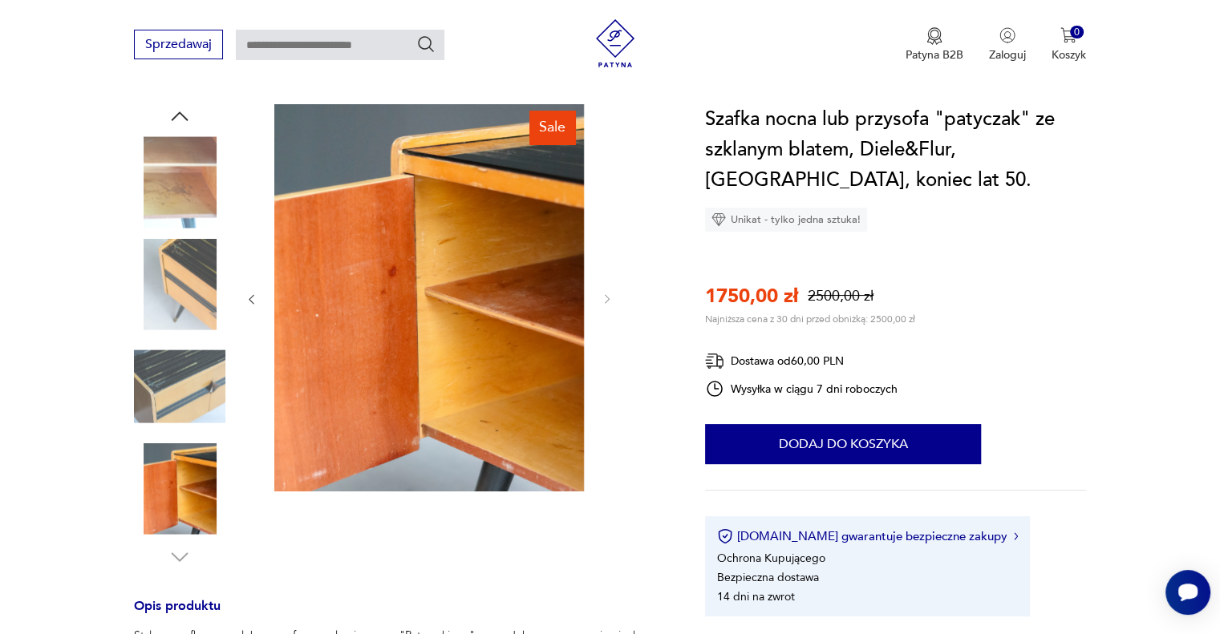
click at [183, 367] on img at bounding box center [179, 386] width 91 height 91
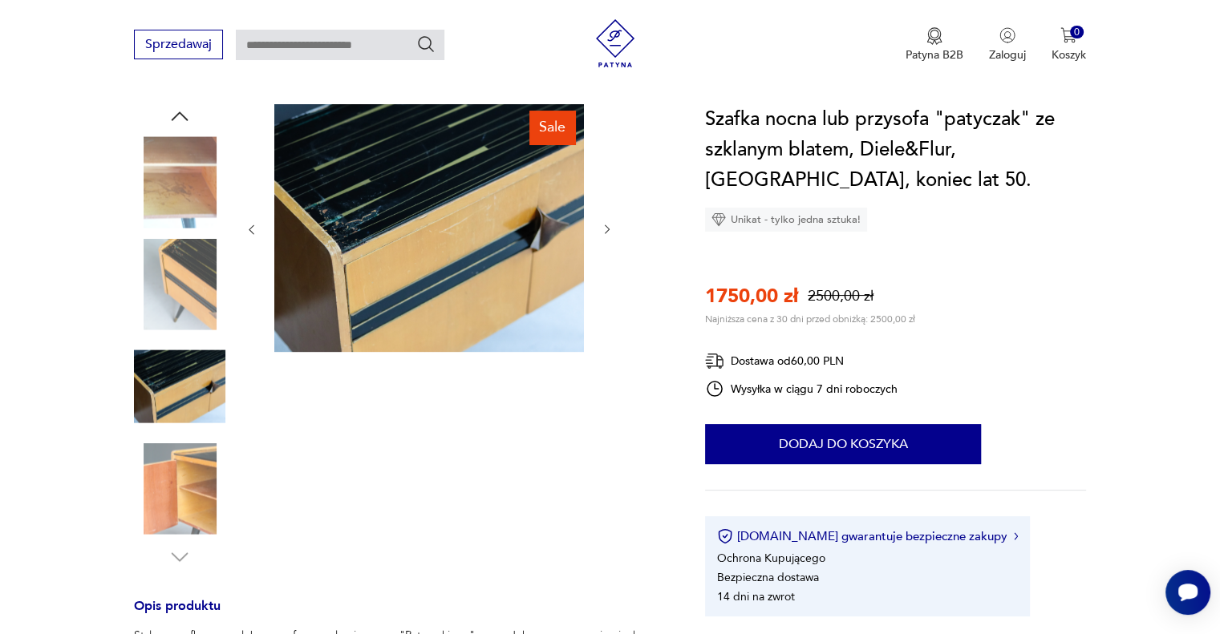
click at [164, 320] on img at bounding box center [179, 284] width 91 height 91
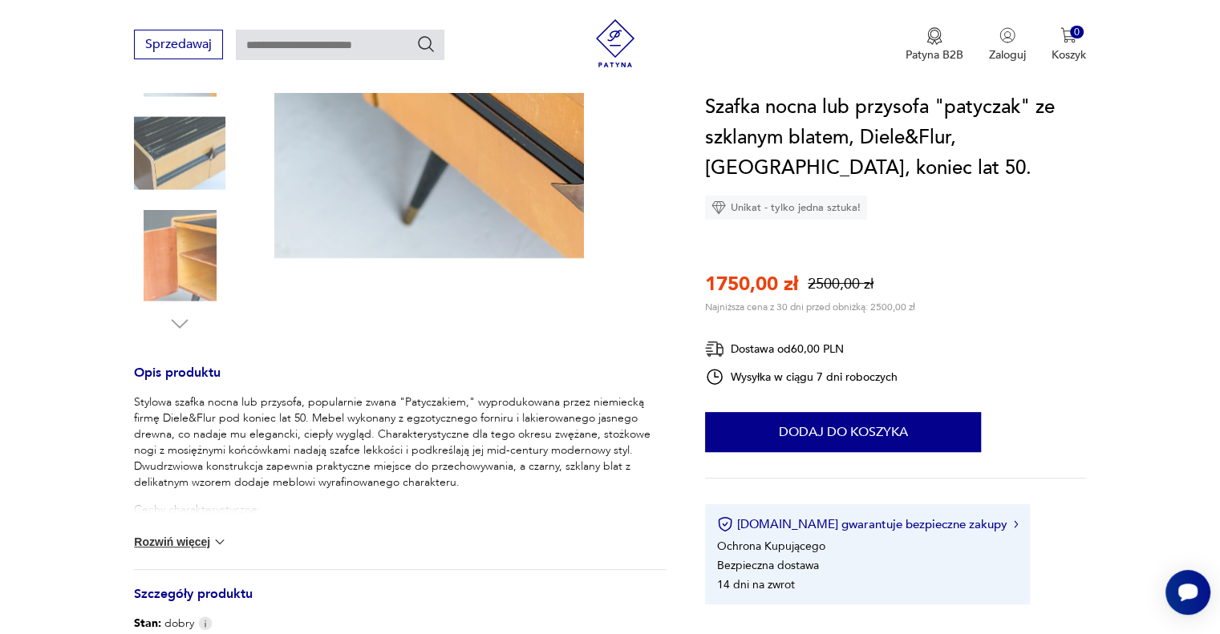
scroll to position [561, 0]
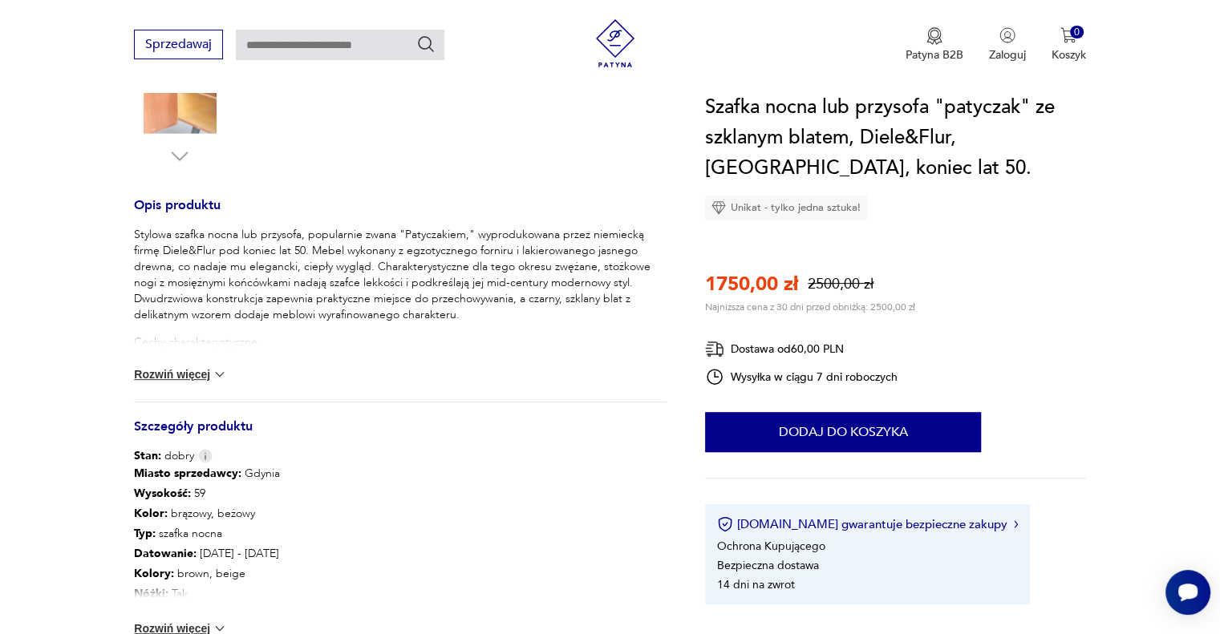
click at [189, 375] on button "Rozwiń więcej" at bounding box center [180, 375] width 93 height 16
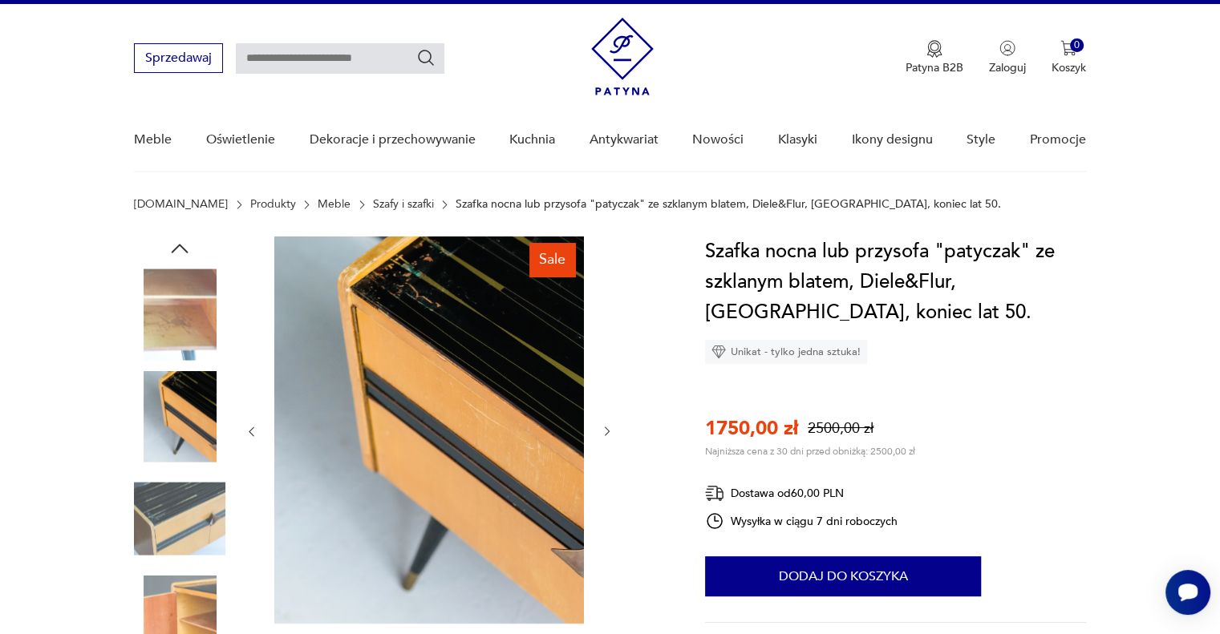
scroll to position [0, 0]
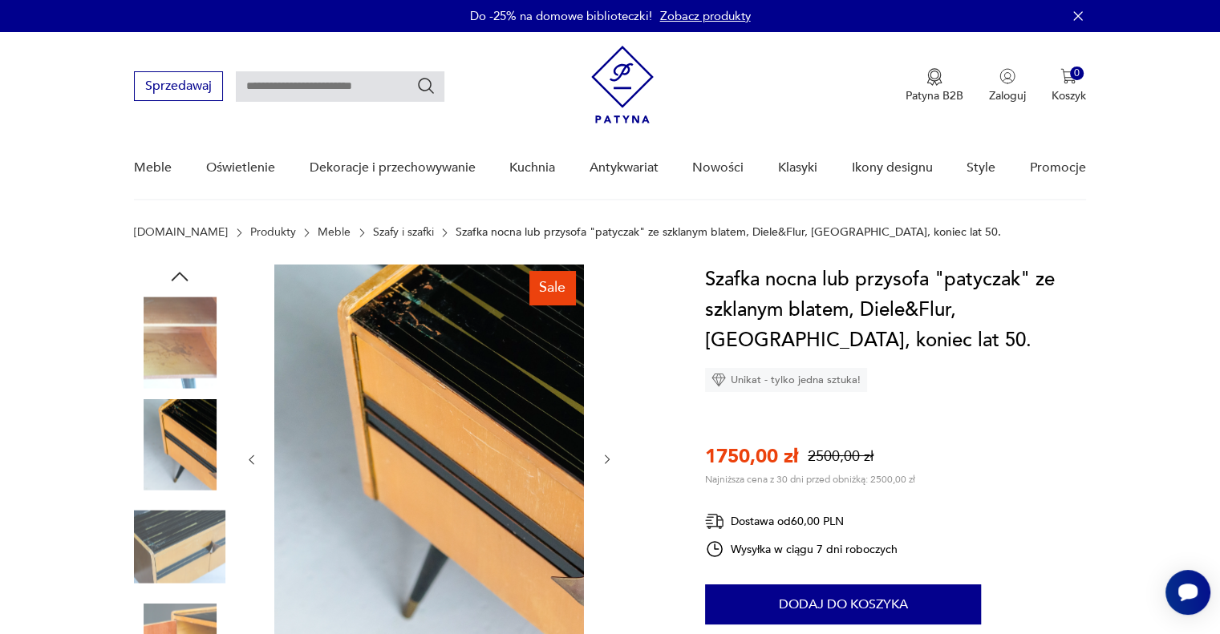
click at [192, 335] on img at bounding box center [179, 342] width 91 height 91
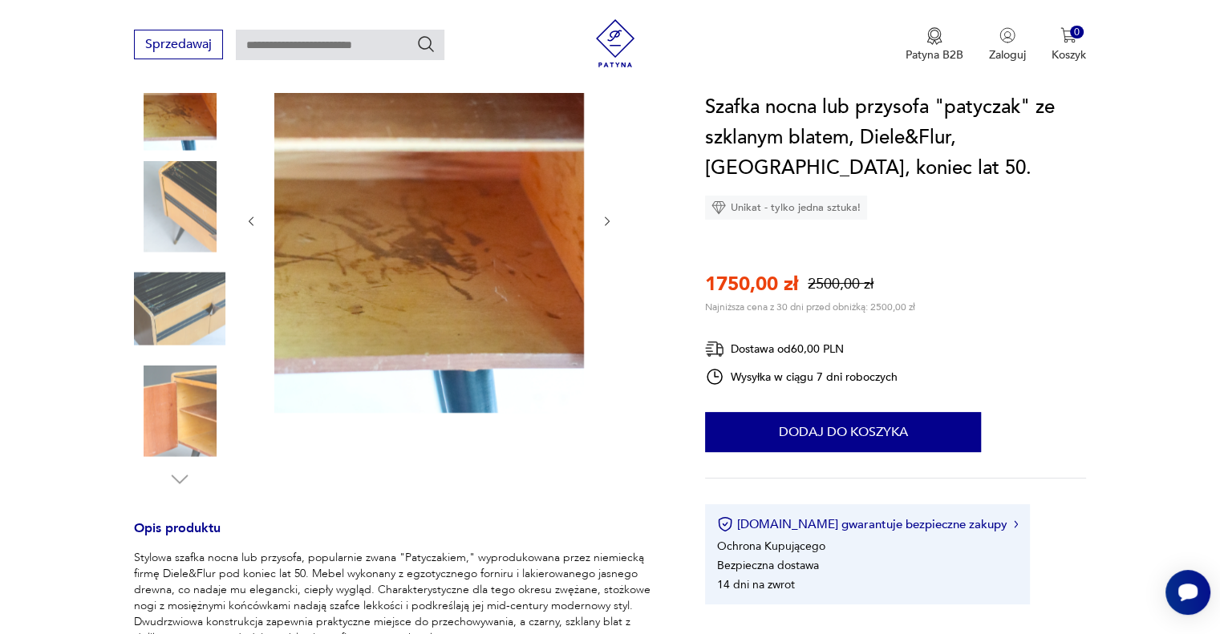
scroll to position [241, 0]
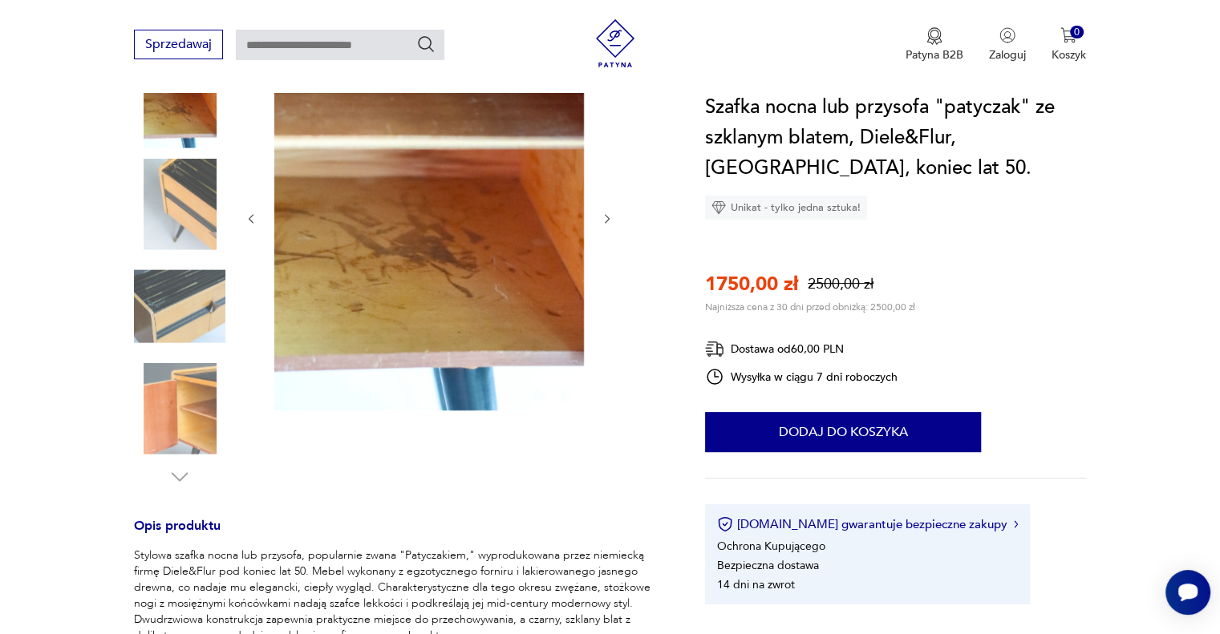
click at [606, 218] on icon "button" at bounding box center [608, 220] width 14 height 14
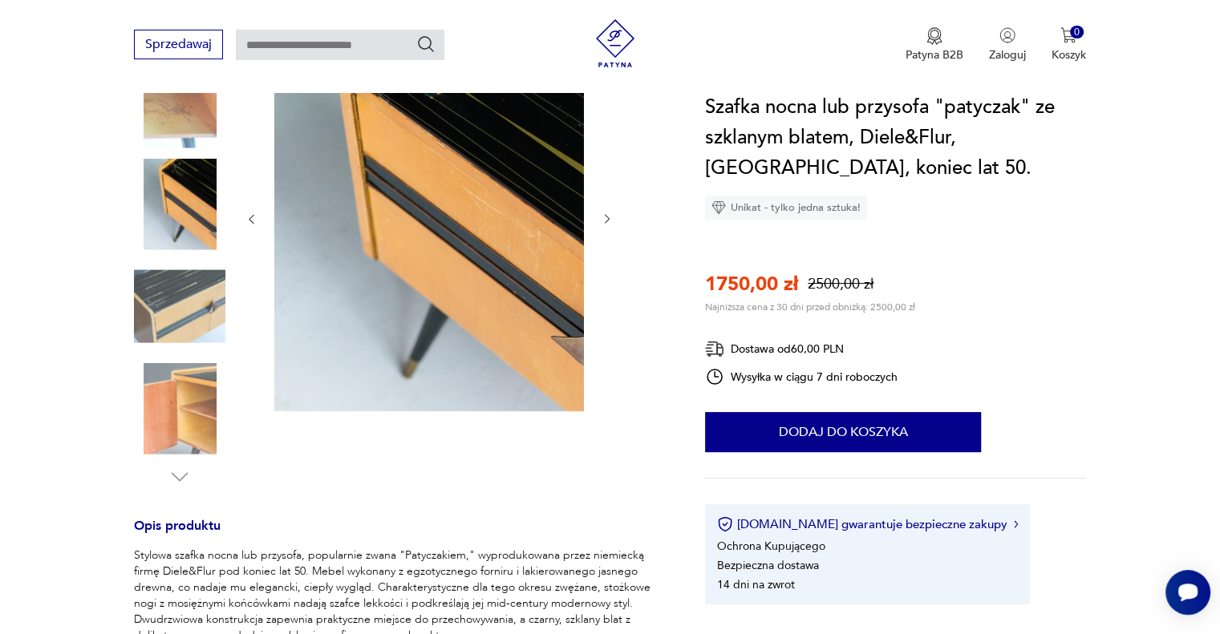
click at [606, 218] on icon "button" at bounding box center [608, 220] width 14 height 14
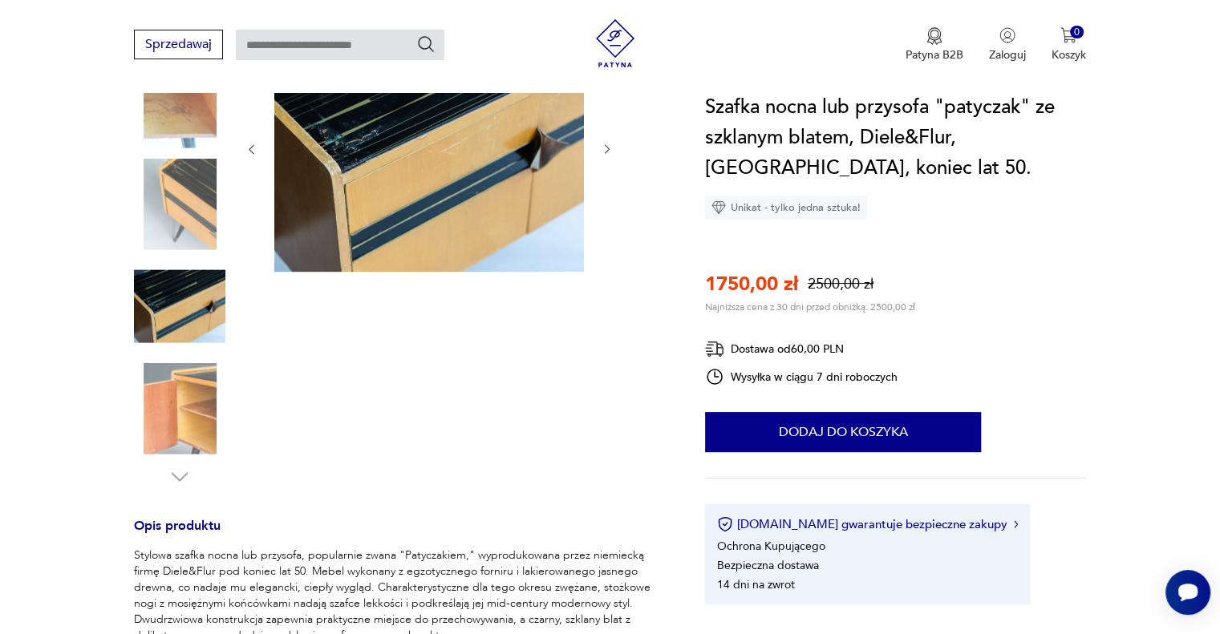
click at [606, 218] on div at bounding box center [429, 149] width 369 height 251
click at [208, 336] on img at bounding box center [179, 306] width 91 height 91
click at [181, 409] on img at bounding box center [179, 408] width 91 height 91
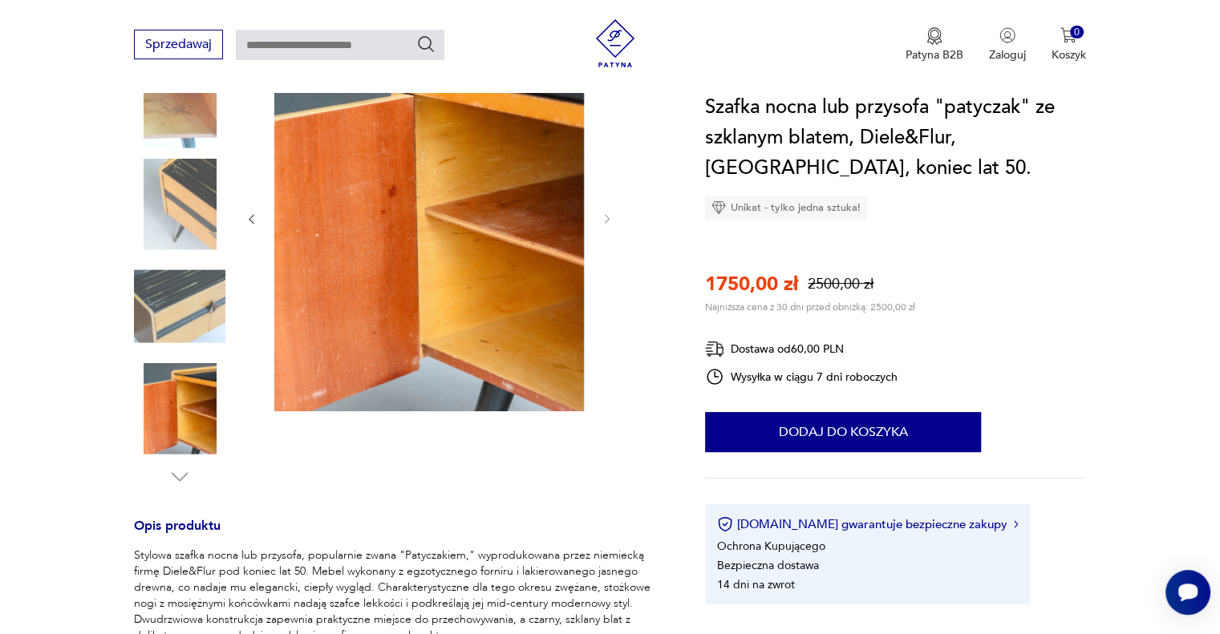
click at [161, 471] on div at bounding box center [179, 256] width 91 height 465
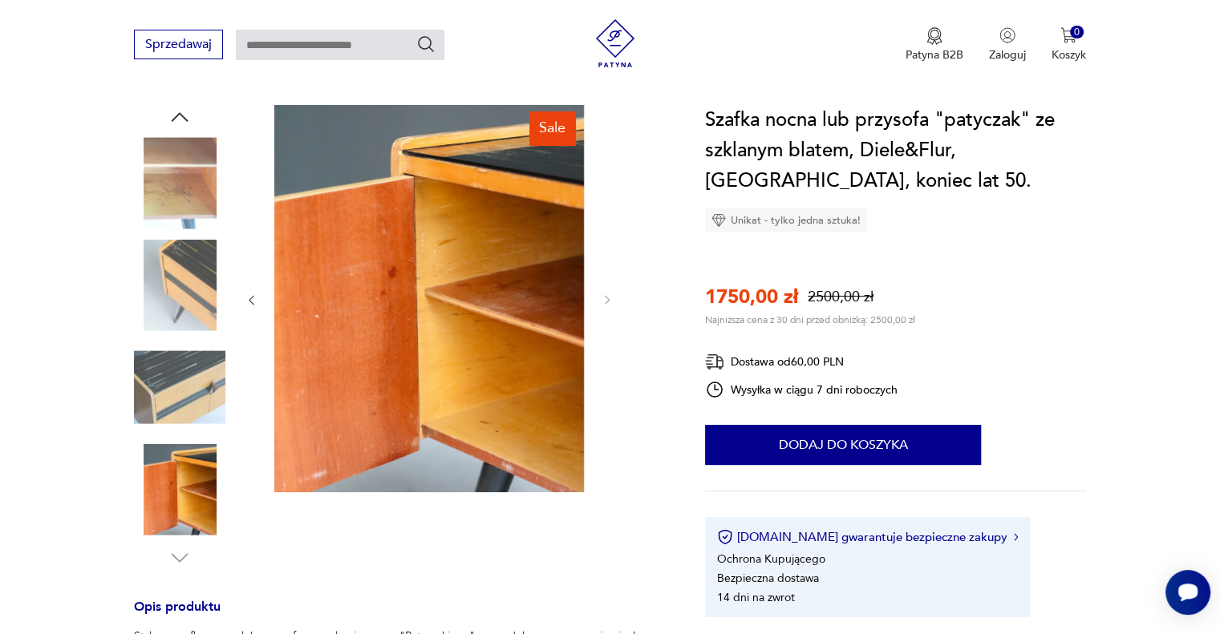
scroll to position [160, 0]
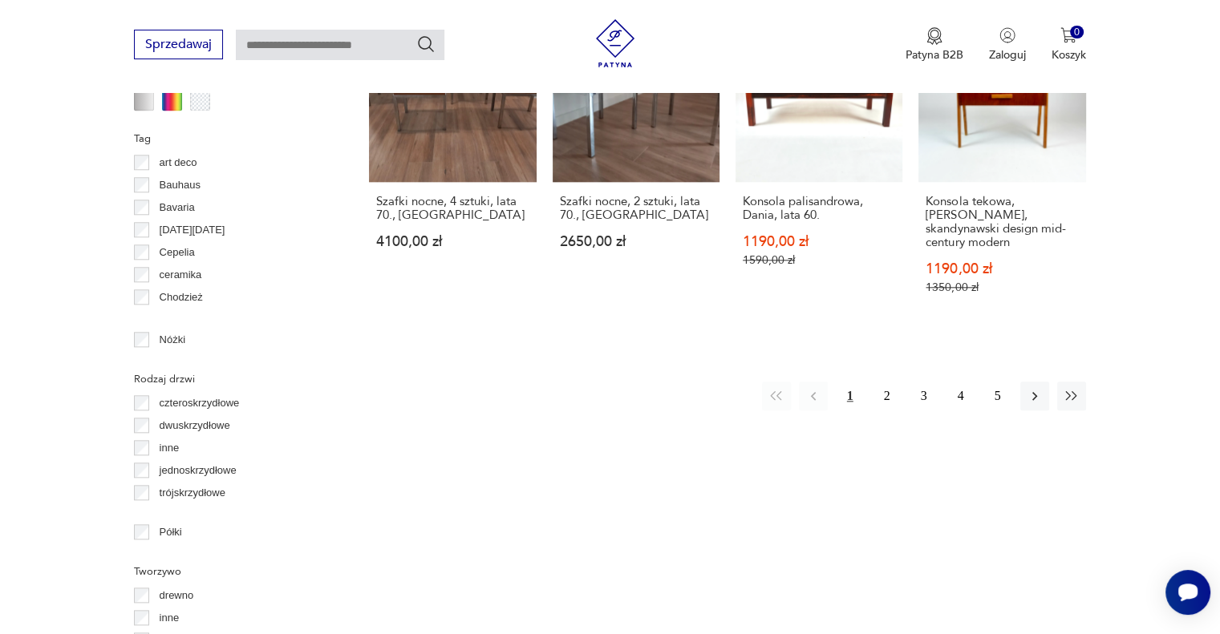
scroll to position [1776, 0]
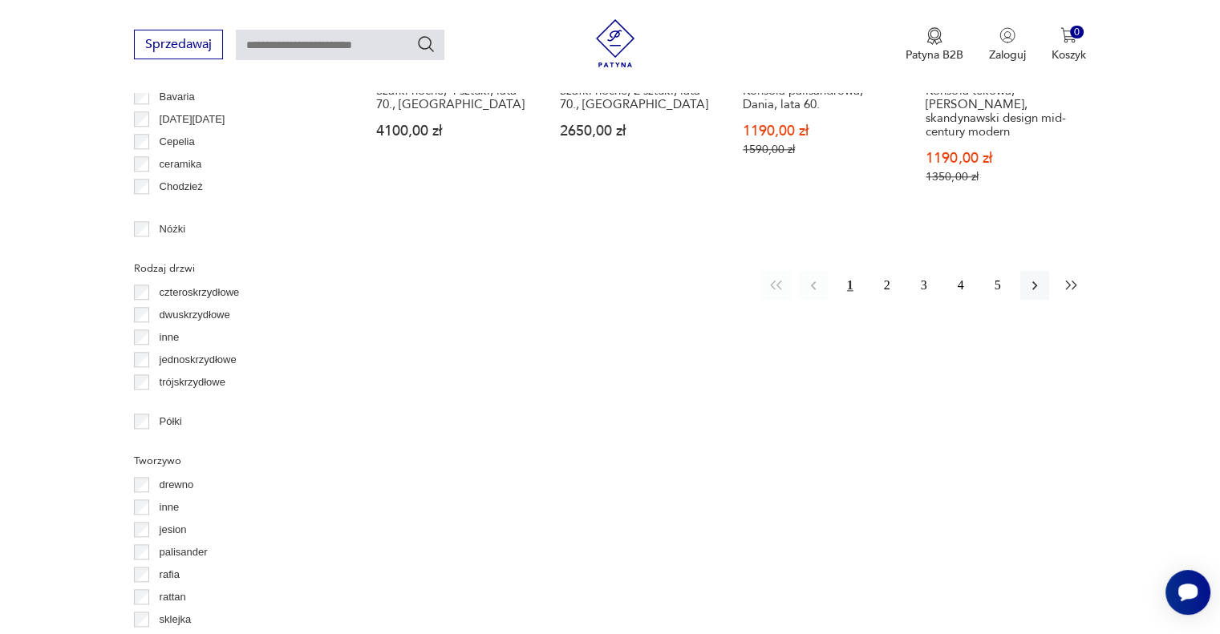
click at [1064, 277] on icon "button" at bounding box center [1071, 285] width 16 height 16
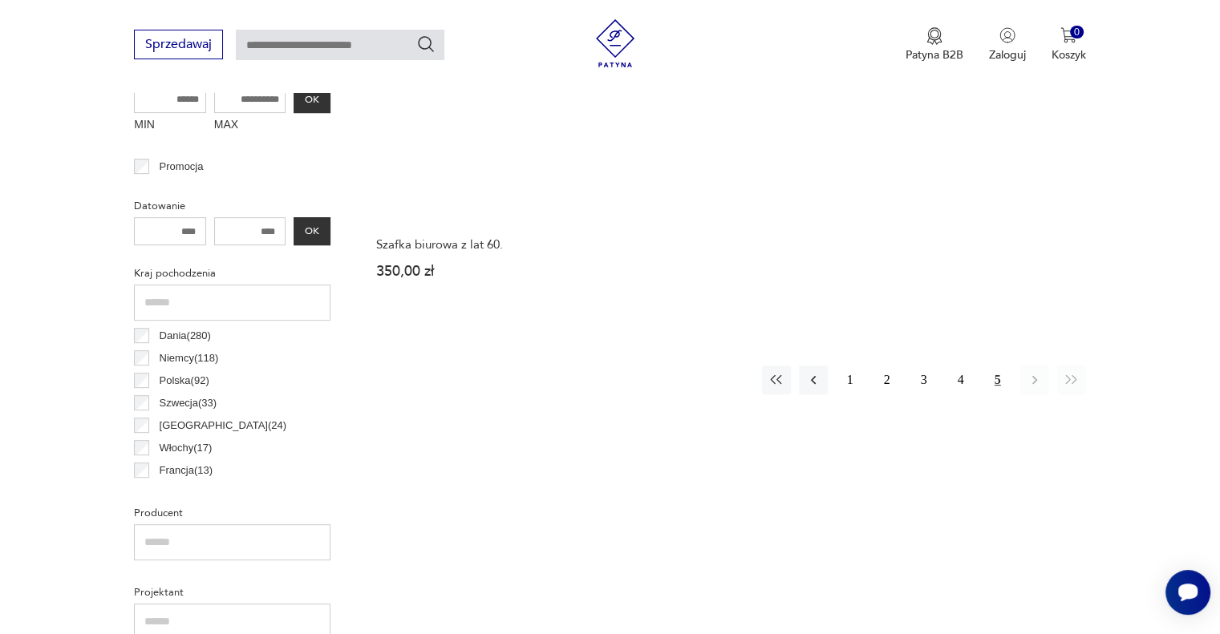
scroll to position [746, 0]
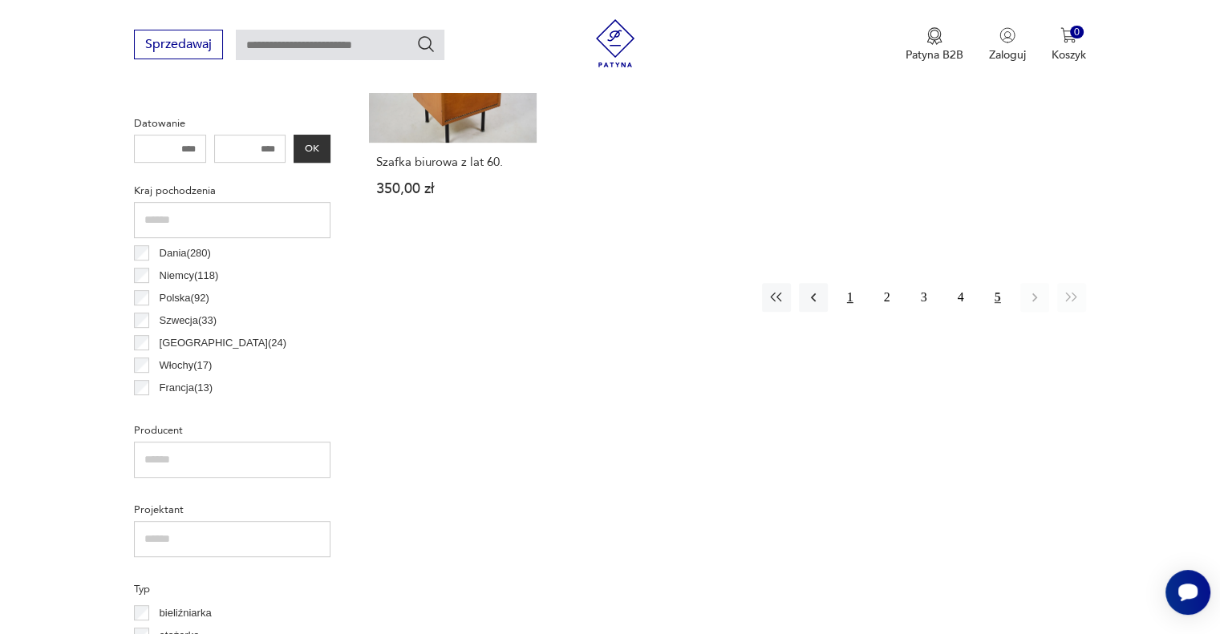
click at [849, 294] on button "1" at bounding box center [850, 297] width 29 height 29
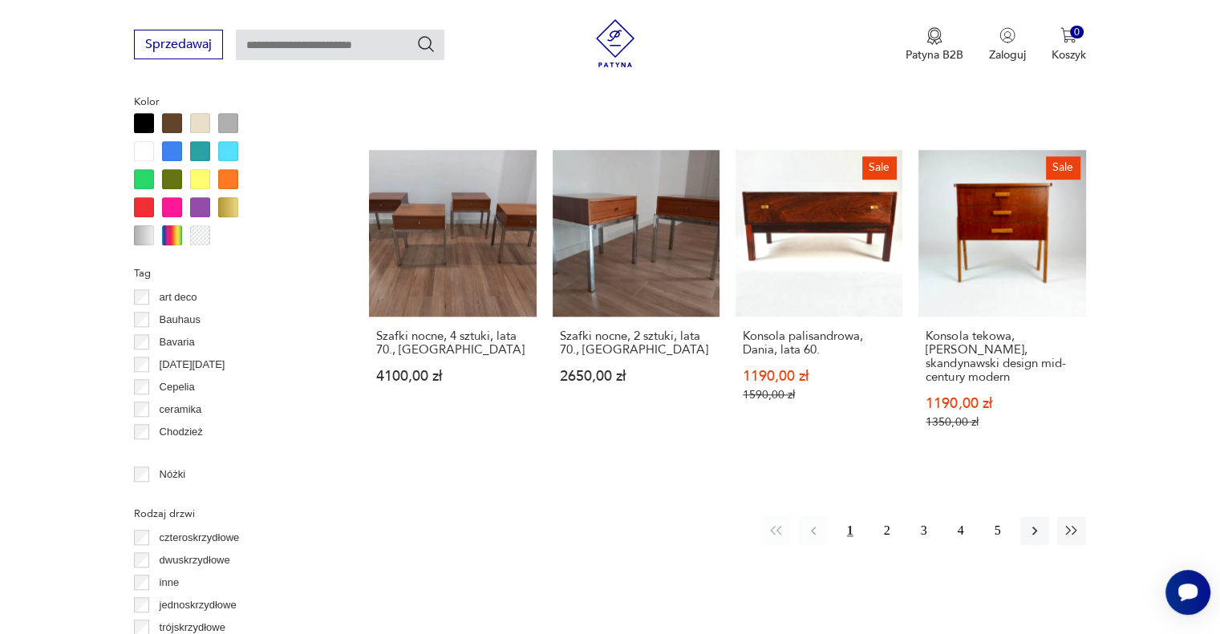
scroll to position [1548, 0]
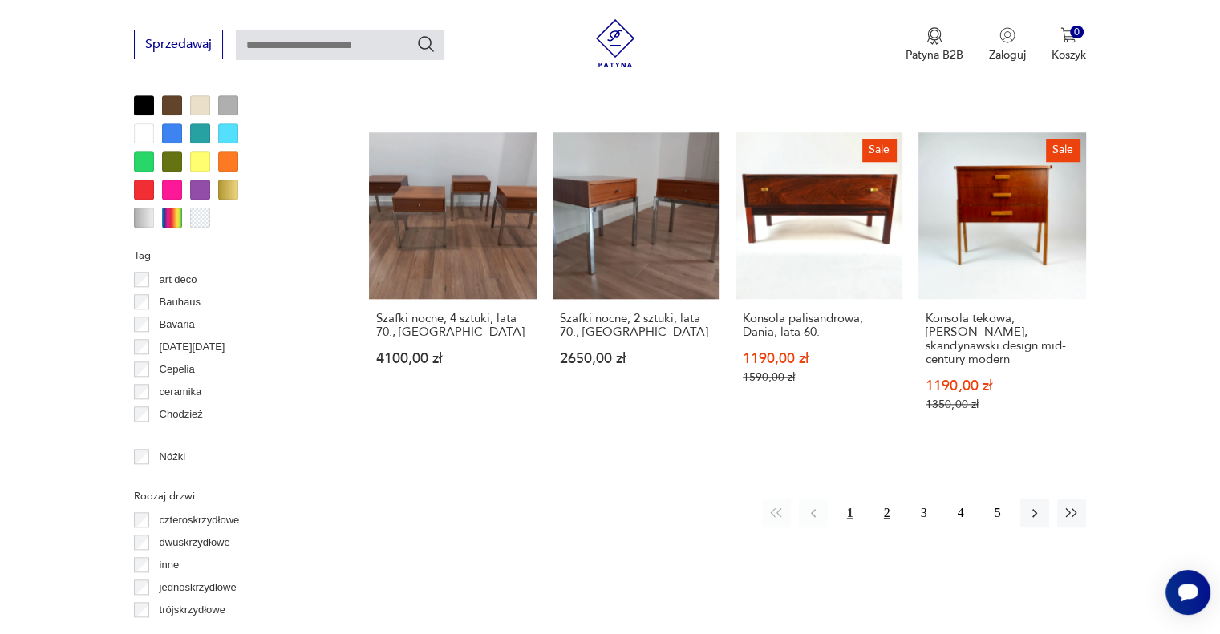
click at [885, 499] on button "2" at bounding box center [887, 513] width 29 height 29
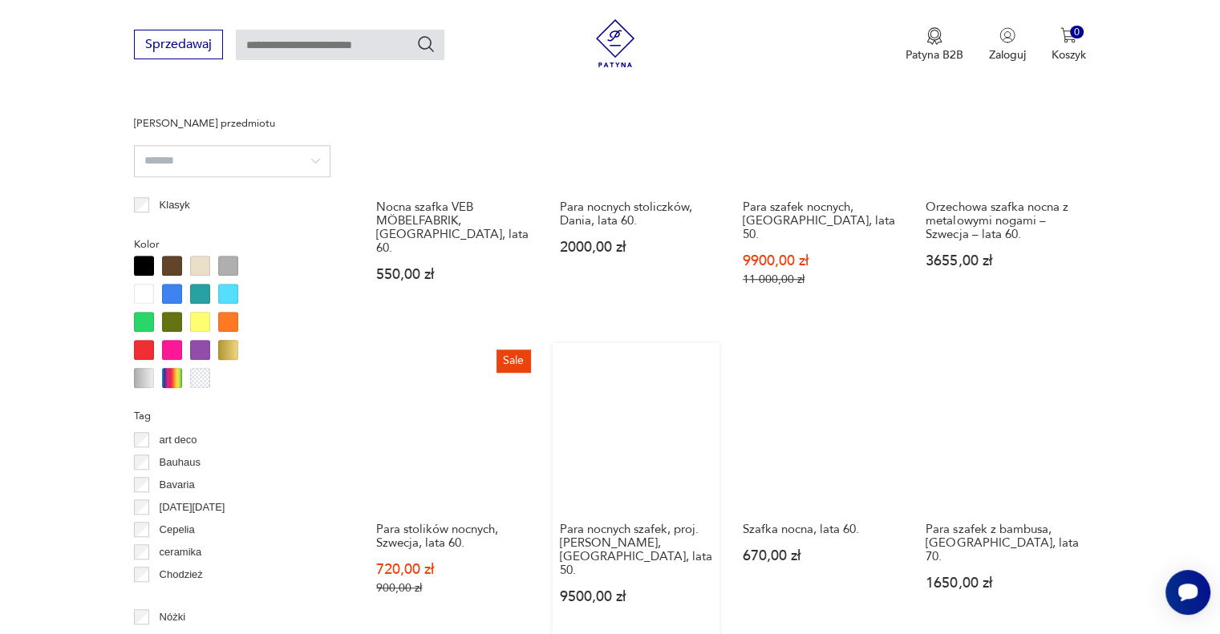
scroll to position [1628, 0]
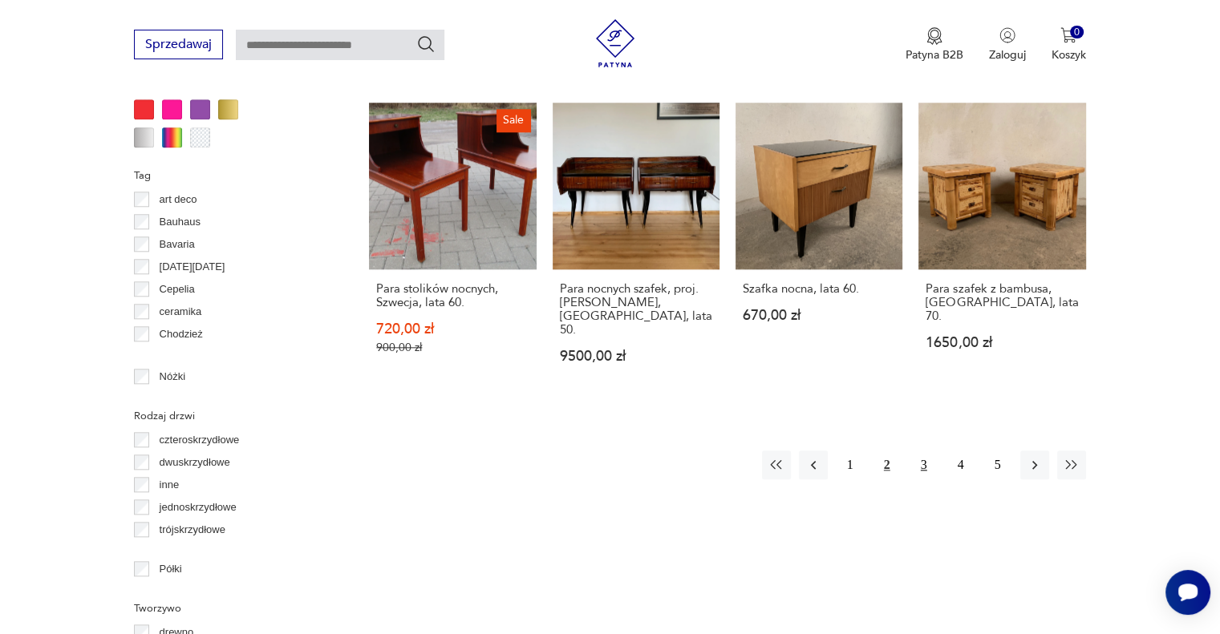
click at [924, 451] on button "3" at bounding box center [923, 465] width 29 height 29
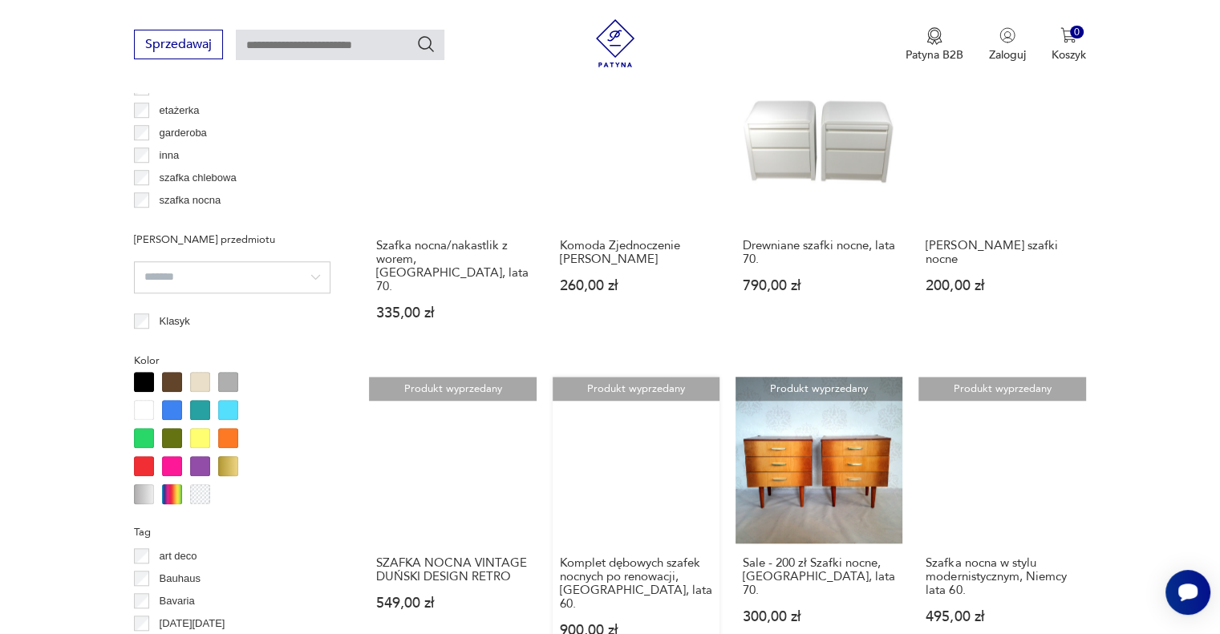
scroll to position [1307, 0]
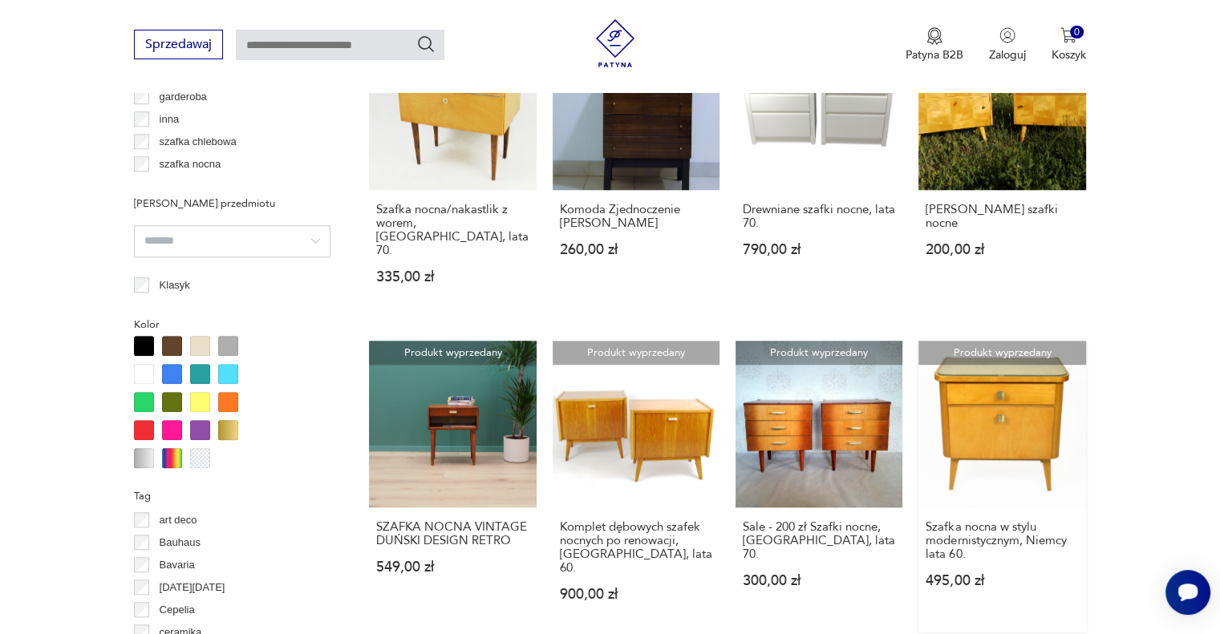
click at [971, 377] on link "Produkt wyprzedany Szafka nocna w stylu modernistycznym, Niemcy lata 60. 495,00…" at bounding box center [1001, 487] width 167 height 292
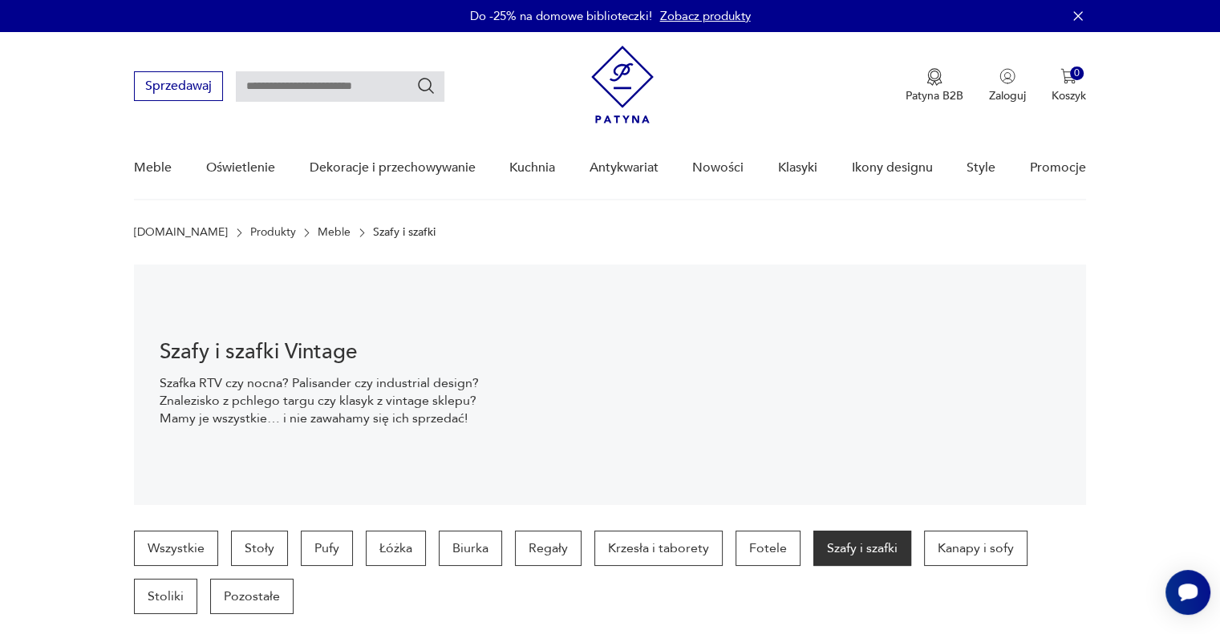
scroll to position [1453, 0]
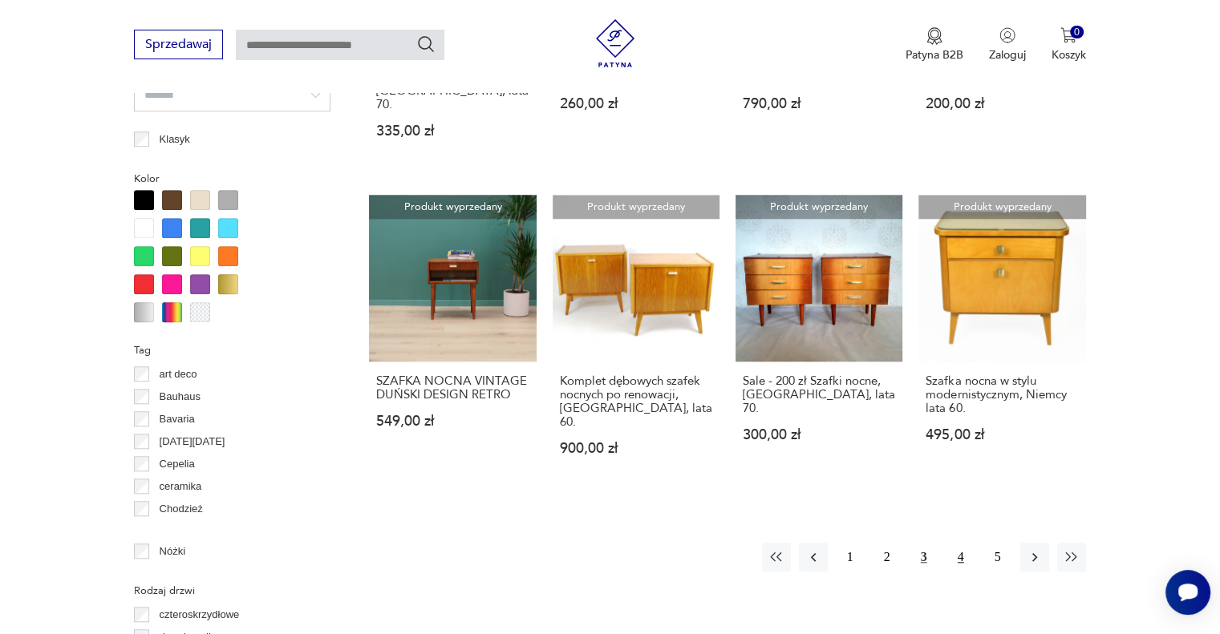
click at [961, 543] on button "4" at bounding box center [960, 557] width 29 height 29
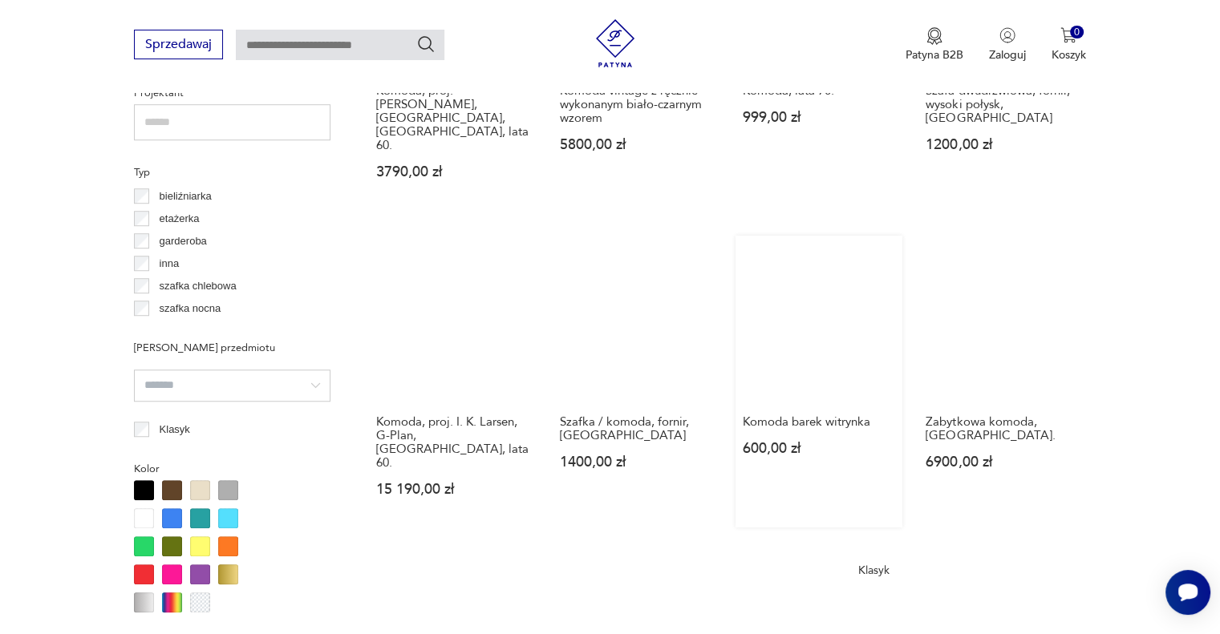
scroll to position [1227, 0]
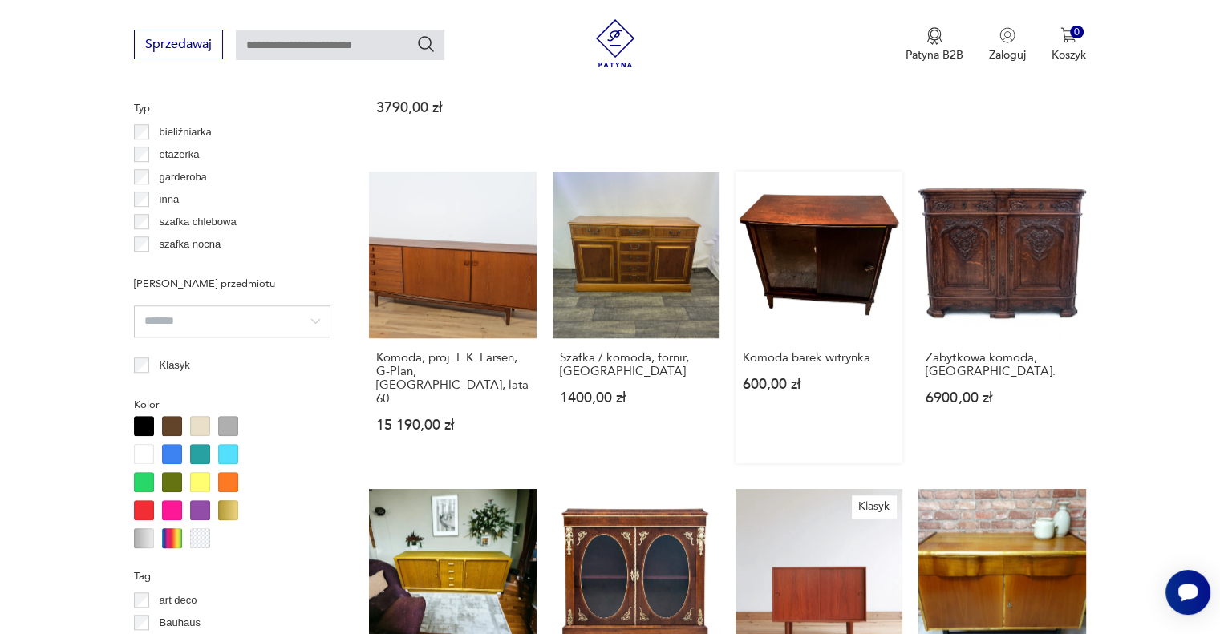
click at [797, 210] on link "Komoda barek witrynka 600,00 zł" at bounding box center [818, 318] width 167 height 292
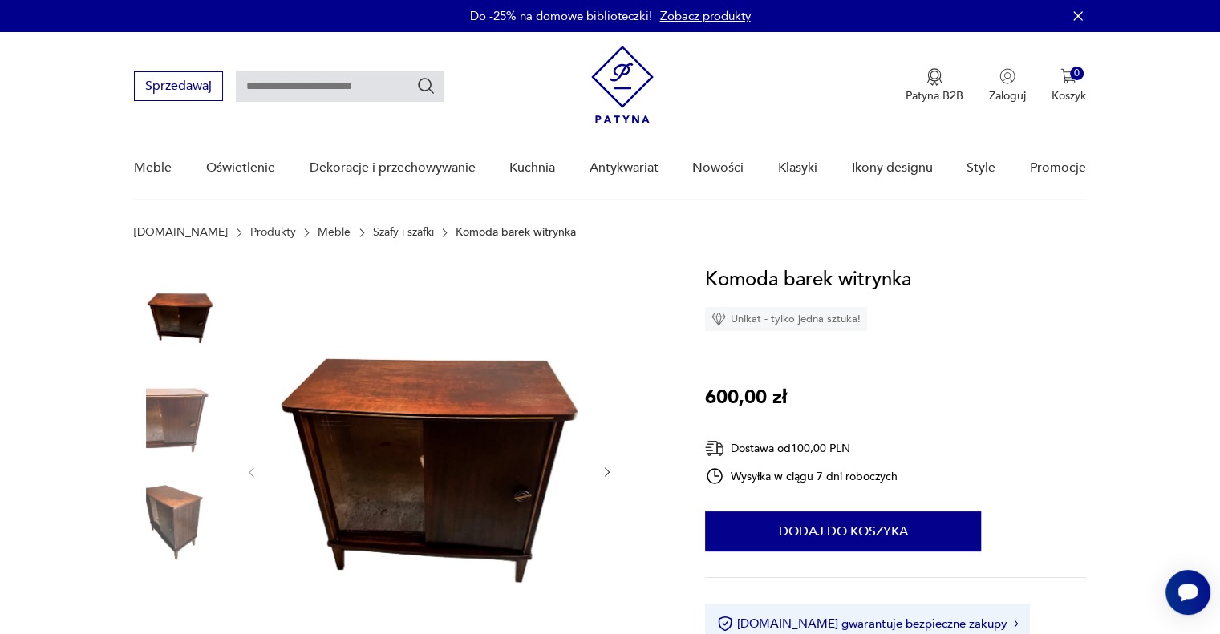
click at [159, 414] on img at bounding box center [179, 420] width 91 height 91
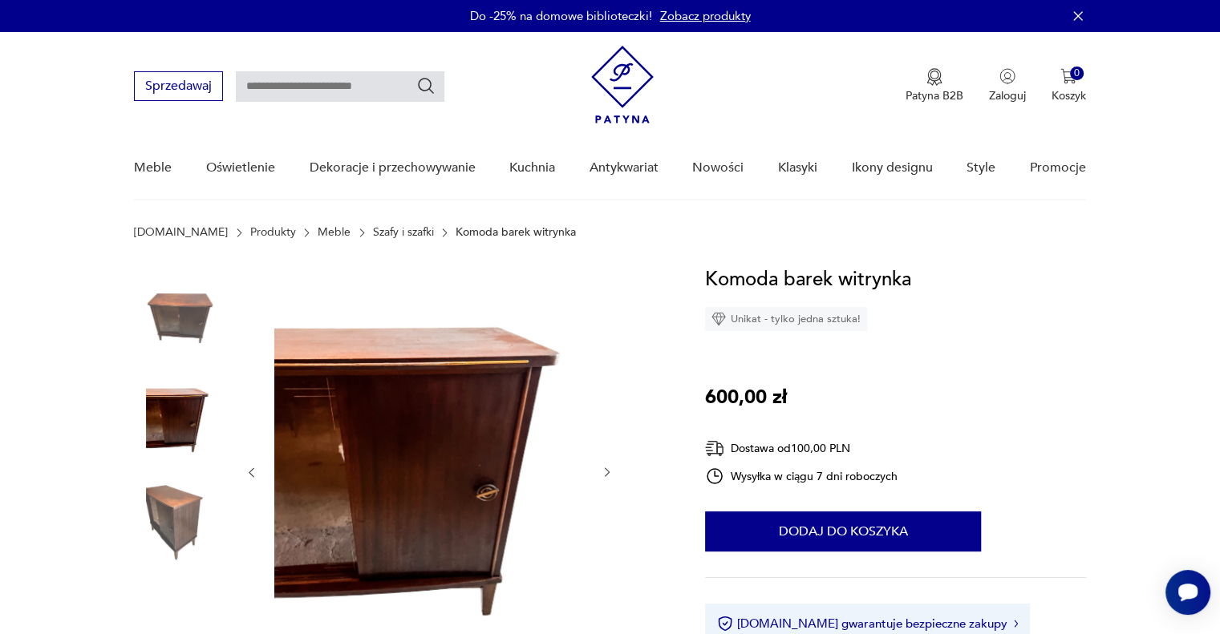
click at [180, 505] on img at bounding box center [179, 522] width 91 height 91
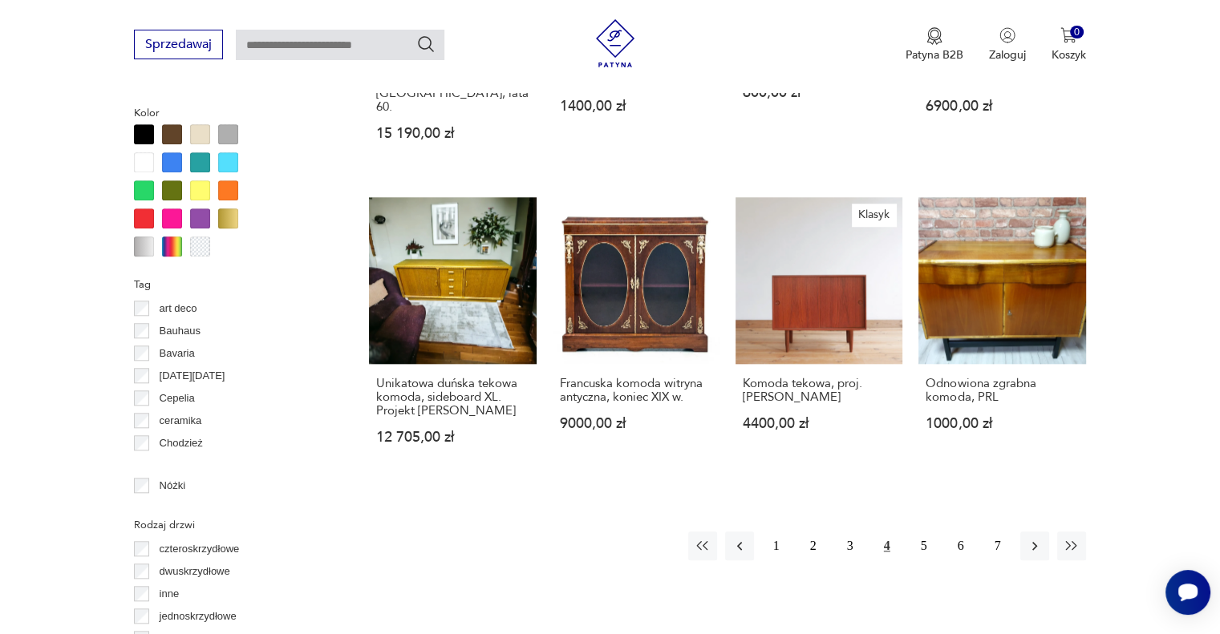
scroll to position [1695, 0]
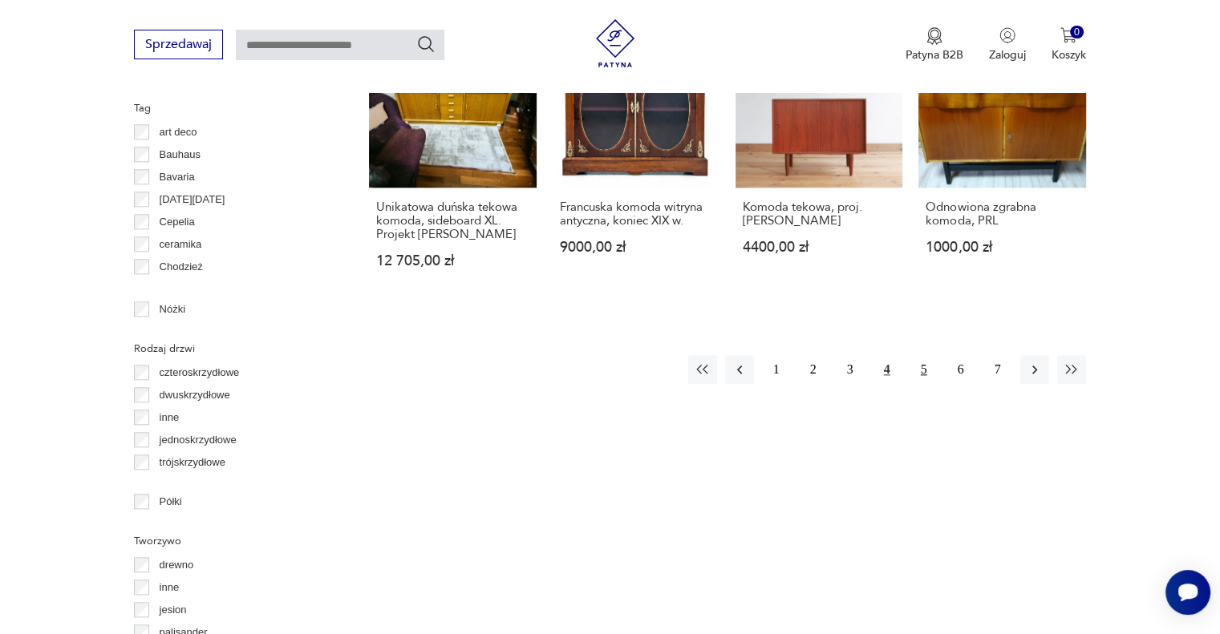
click at [926, 355] on button "5" at bounding box center [923, 369] width 29 height 29
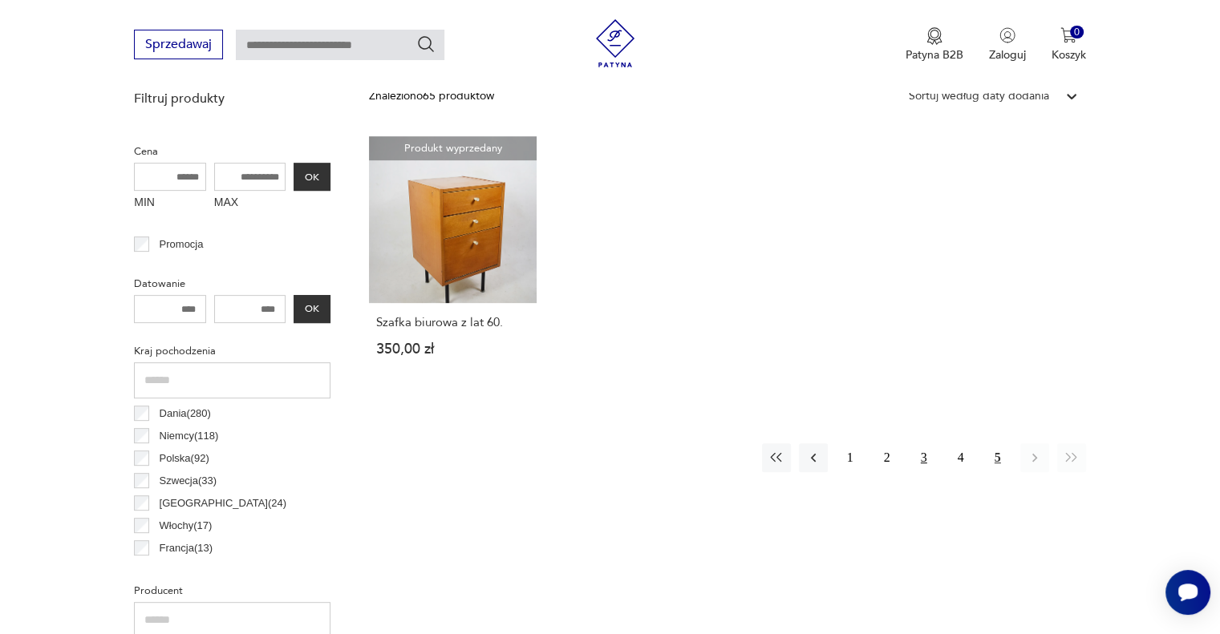
click at [926, 460] on button "3" at bounding box center [923, 458] width 29 height 29
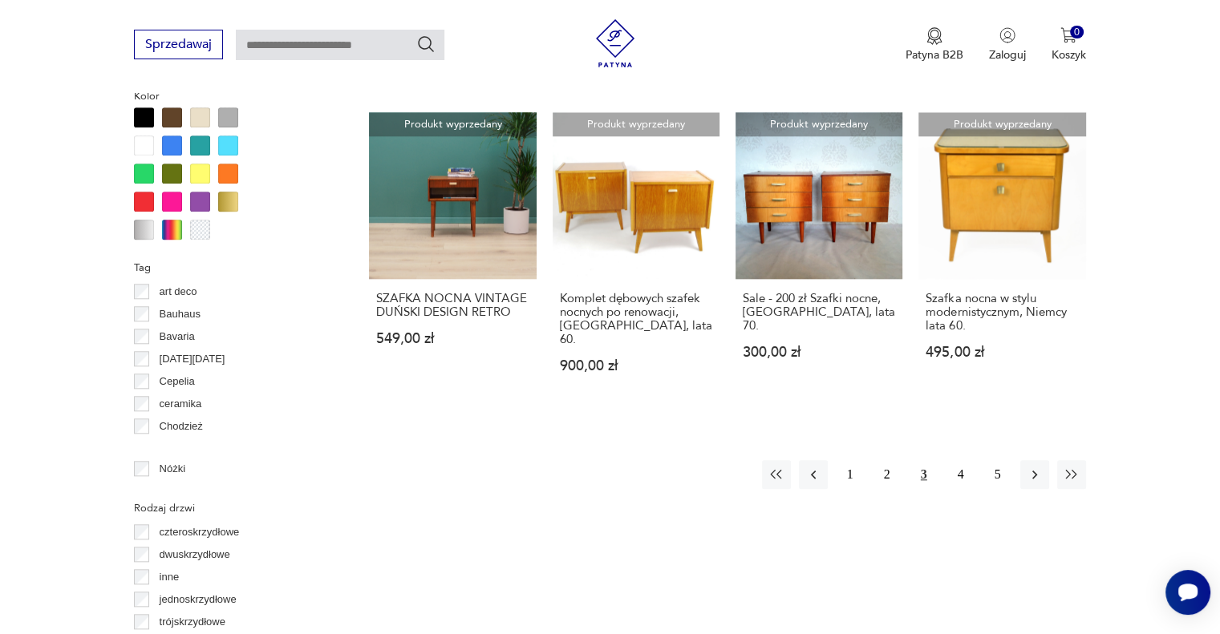
scroll to position [1628, 0]
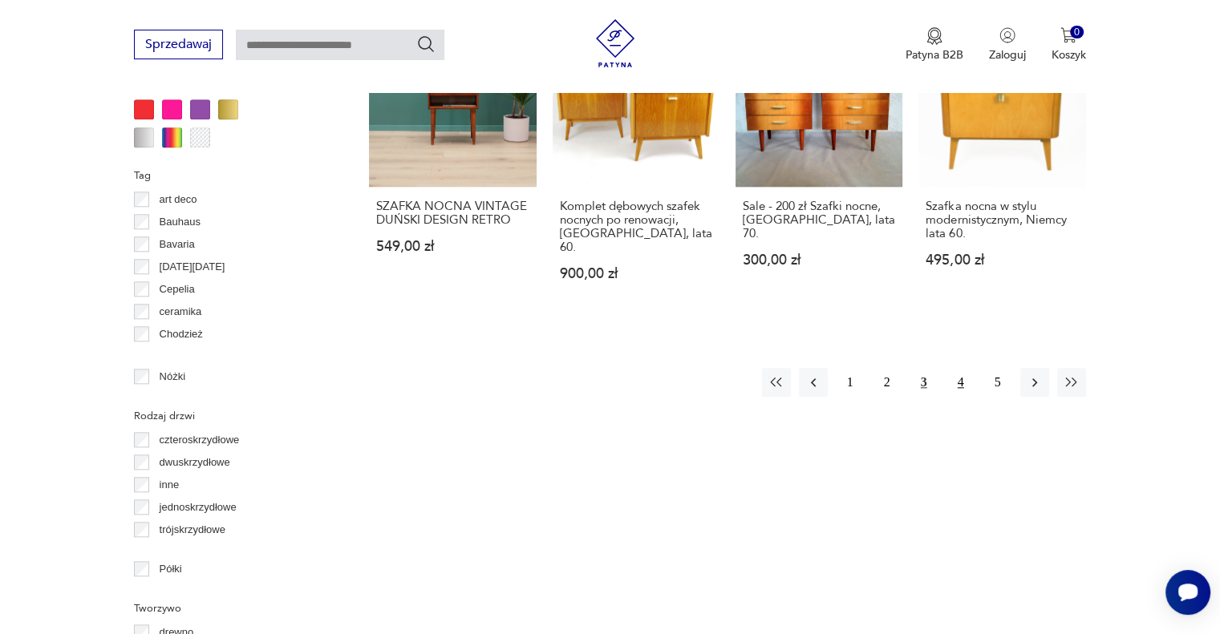
click at [962, 368] on button "4" at bounding box center [960, 382] width 29 height 29
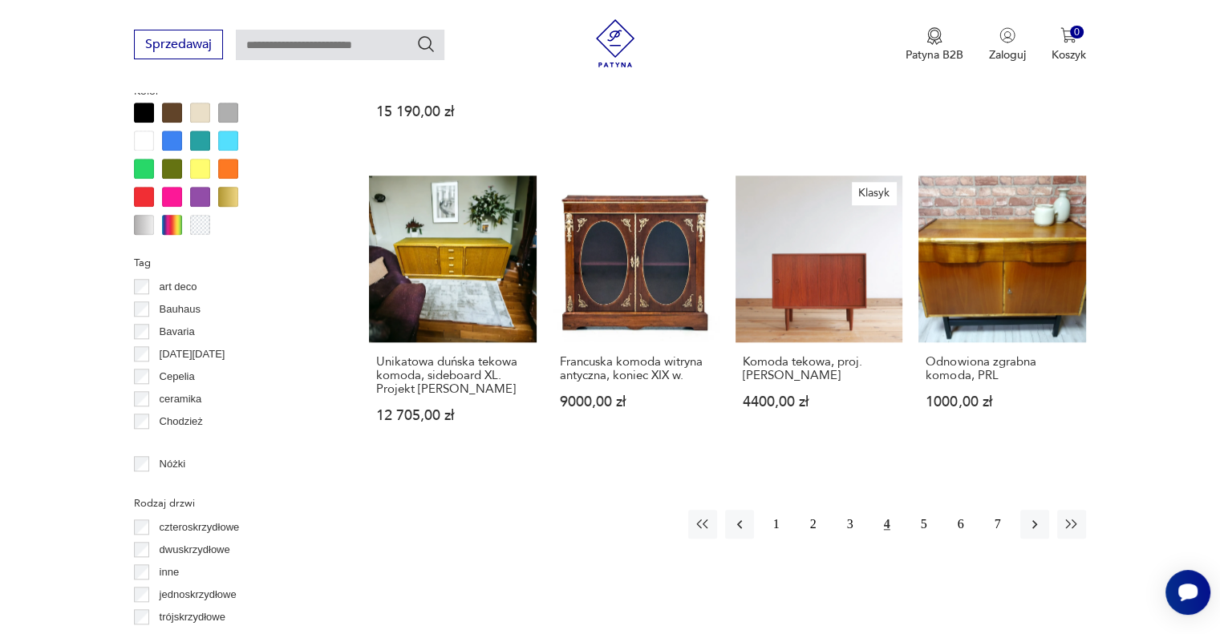
scroll to position [1628, 0]
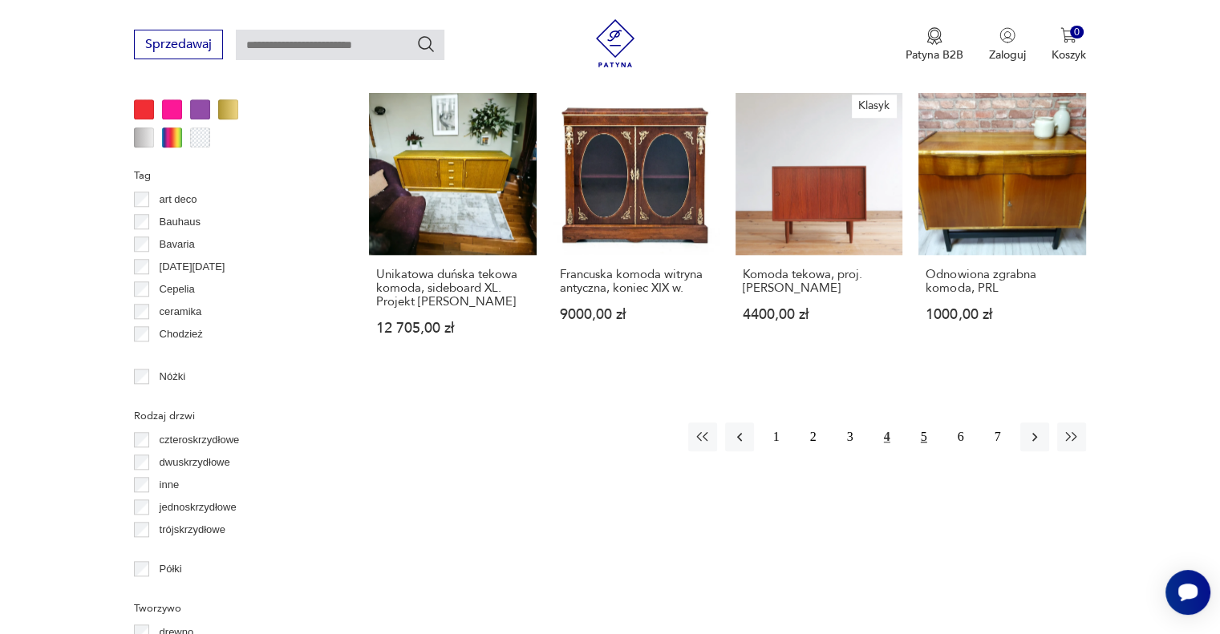
click at [921, 423] on button "5" at bounding box center [923, 437] width 29 height 29
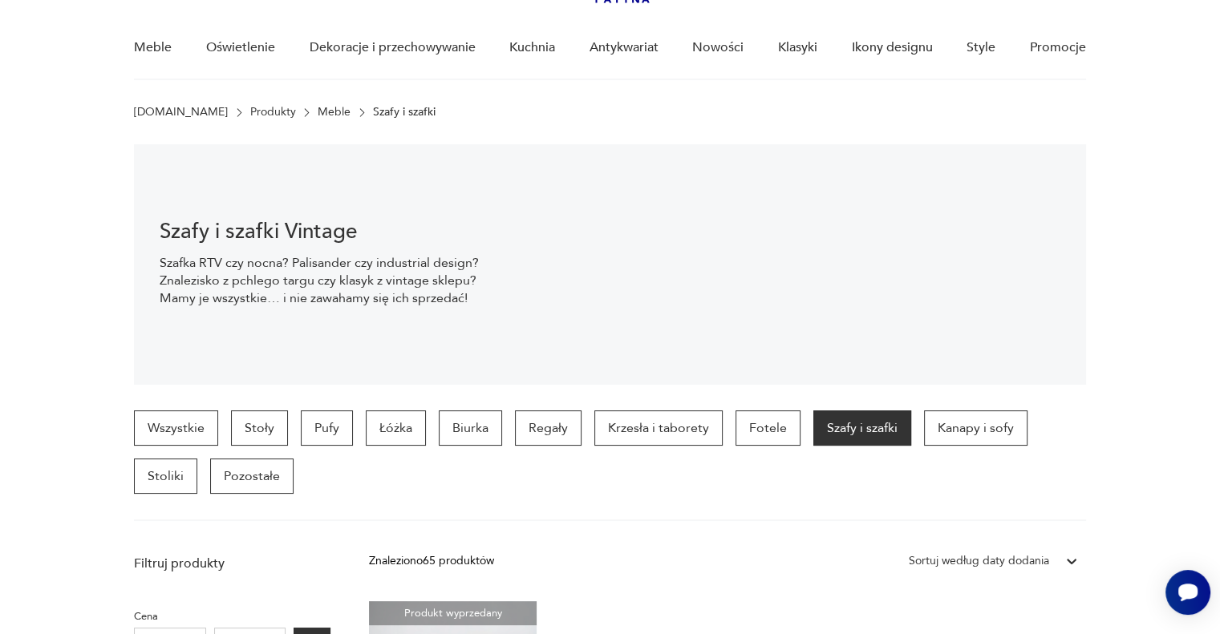
scroll to position [104, 0]
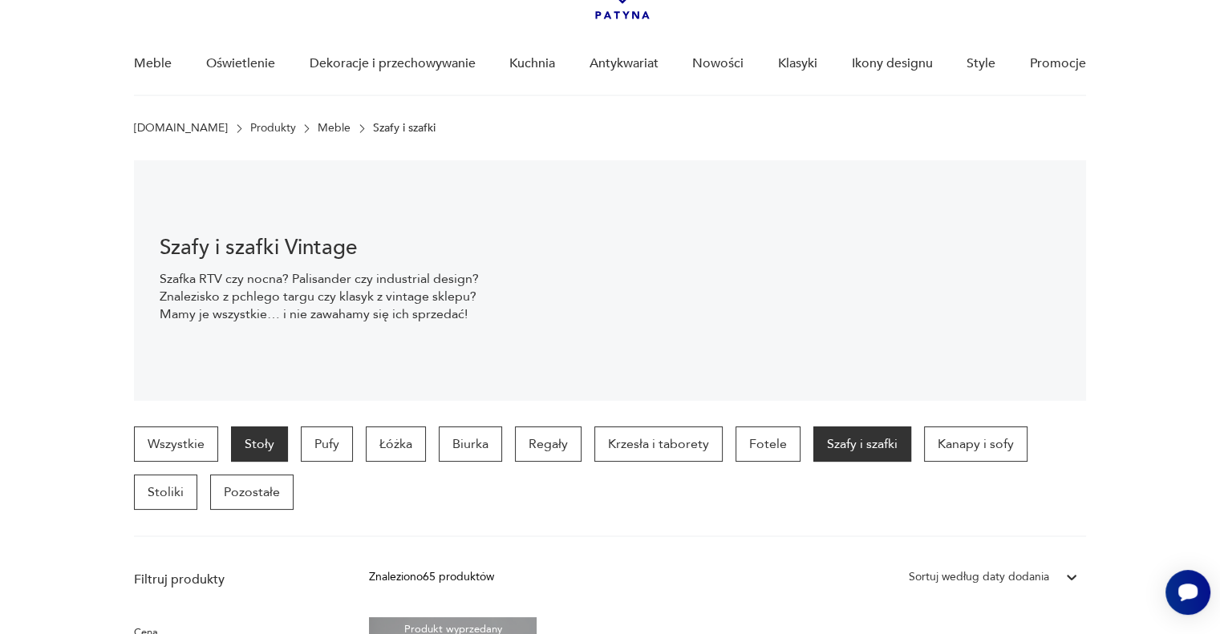
click at [256, 445] on p "Stoły" at bounding box center [259, 444] width 57 height 35
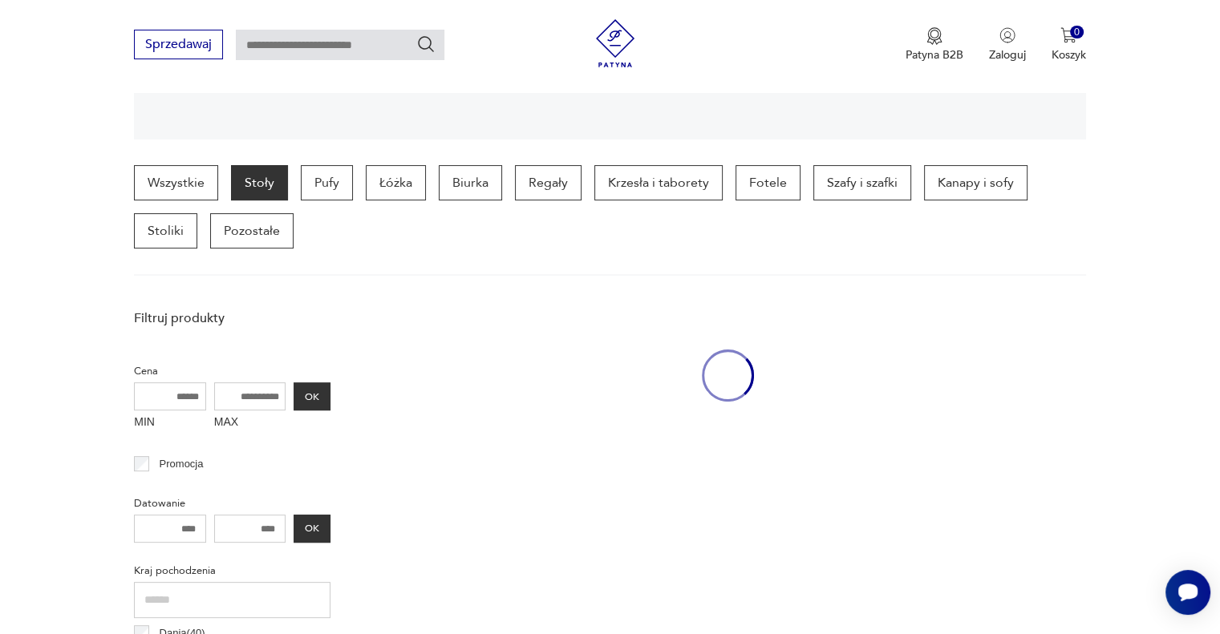
scroll to position [425, 0]
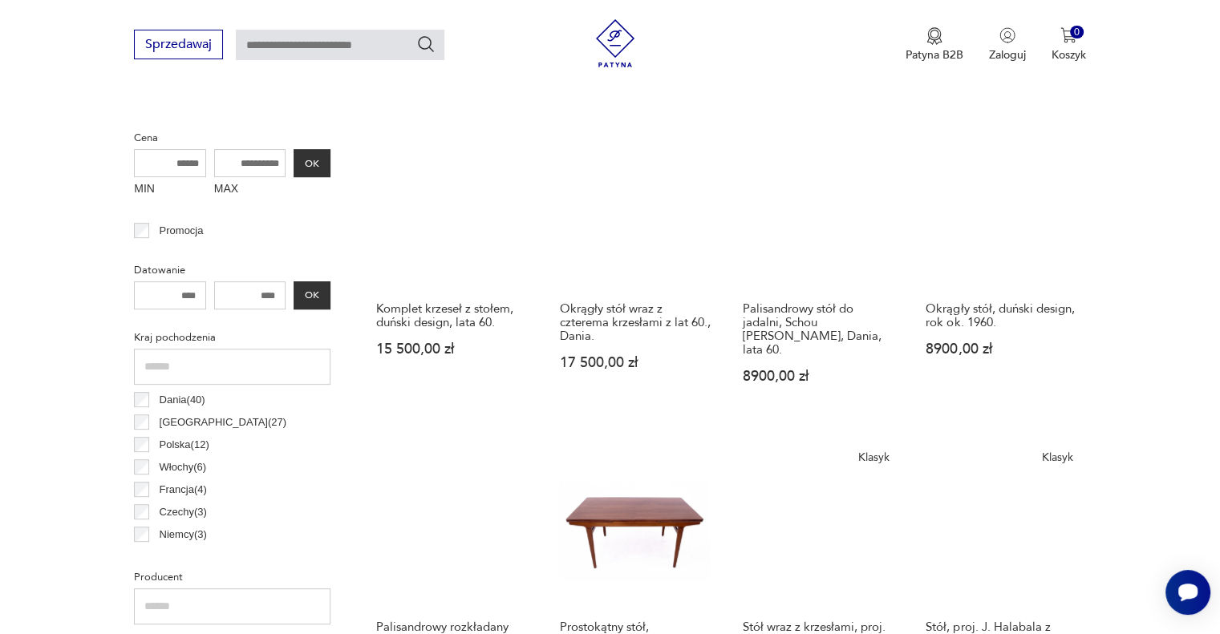
scroll to position [585, 0]
